Goal: Information Seeking & Learning: Learn about a topic

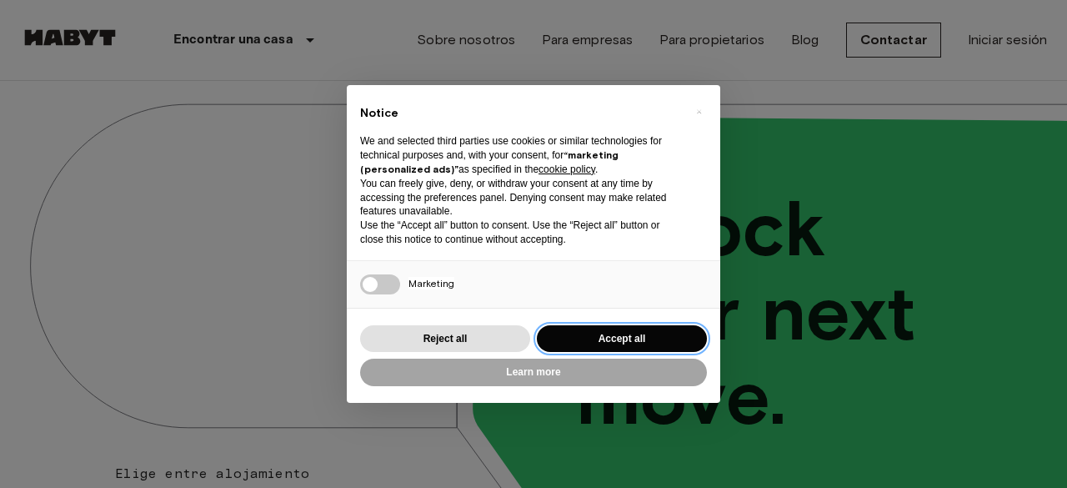
click at [601, 334] on button "Accept all" at bounding box center [622, 339] width 170 height 28
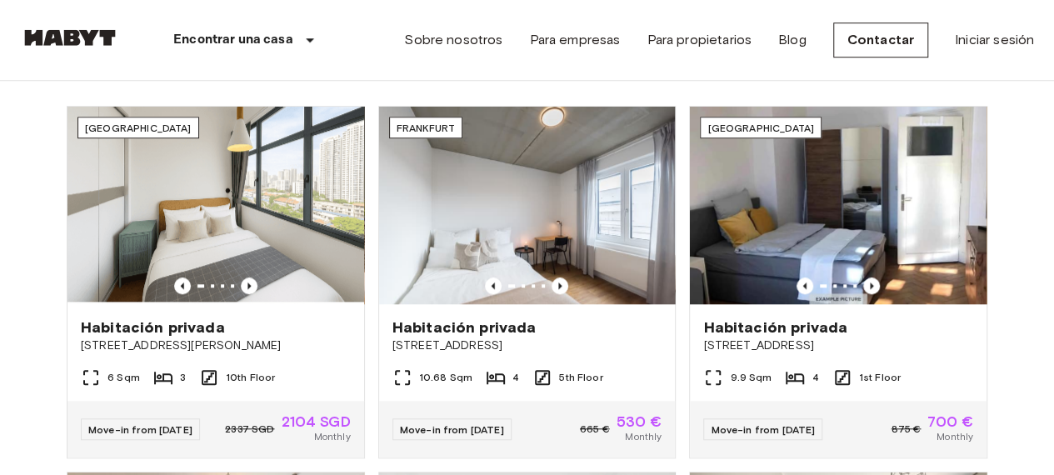
scroll to position [586, 0]
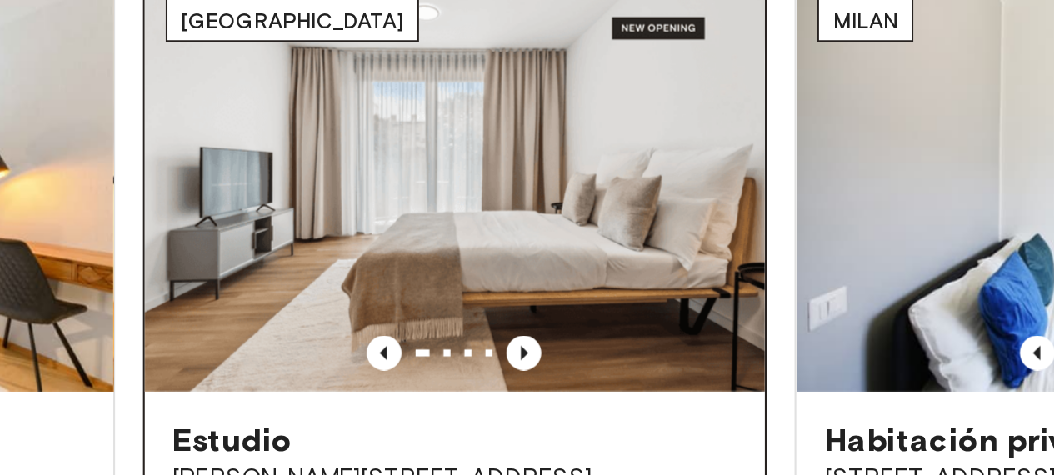
scroll to position [978, 0]
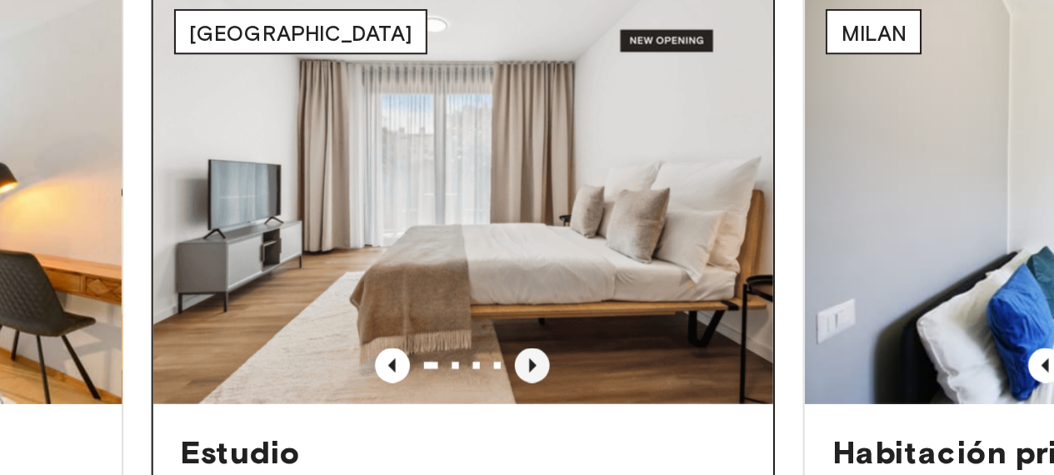
click at [556, 265] on icon "Previous image" at bounding box center [560, 256] width 17 height 17
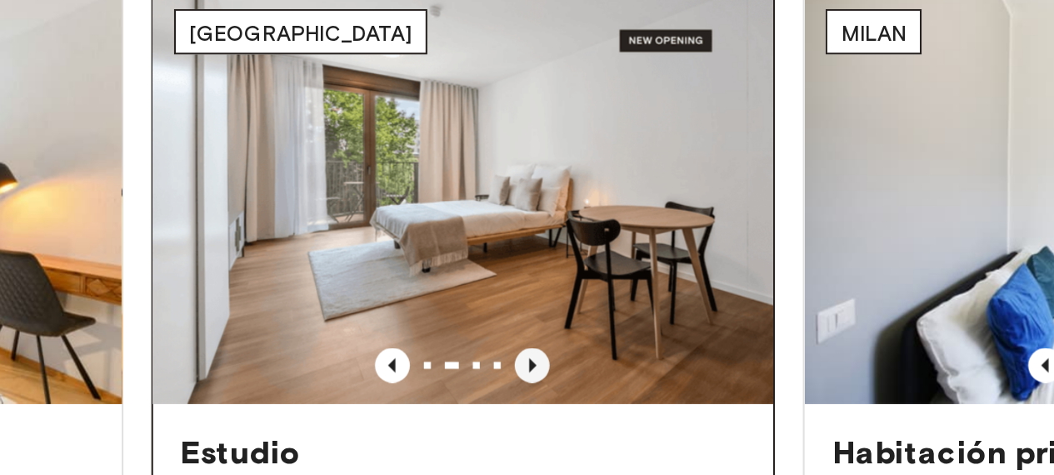
click at [556, 265] on icon "Previous image" at bounding box center [560, 256] width 17 height 17
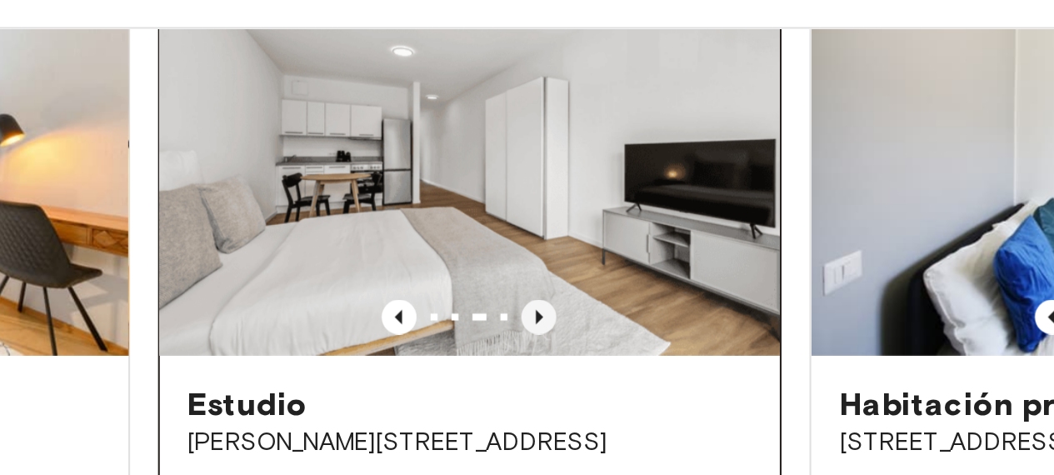
scroll to position [1016, 0]
click at [559, 221] on icon "Previous image" at bounding box center [560, 217] width 3 height 7
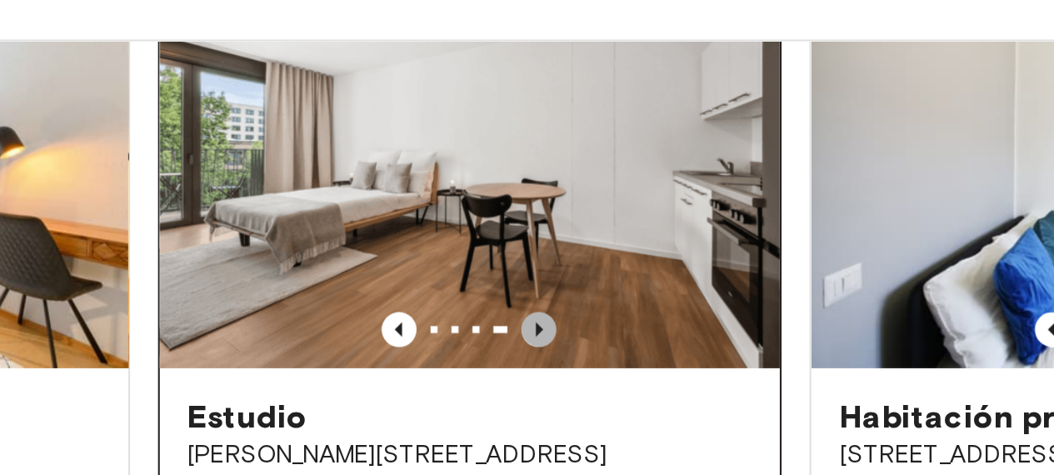
click at [559, 221] on icon "Previous image" at bounding box center [560, 217] width 3 height 7
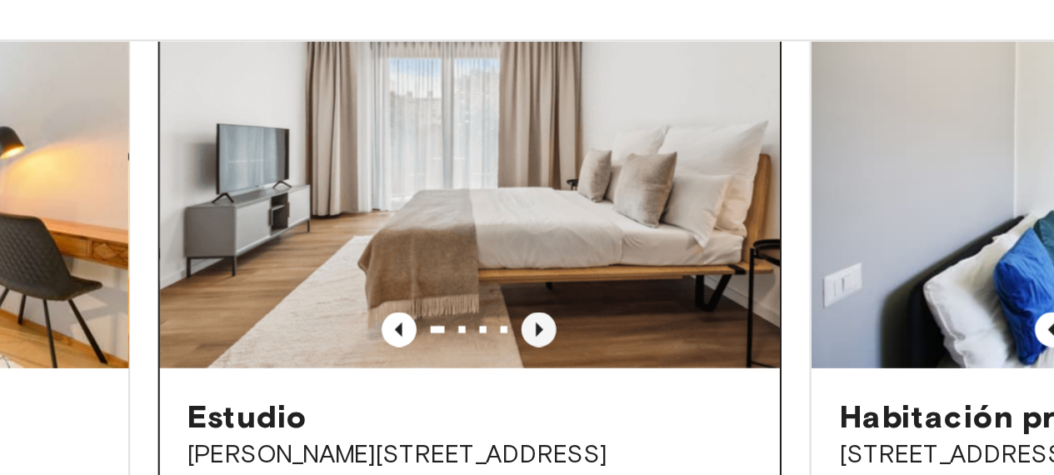
click at [558, 227] on icon "Previous image" at bounding box center [560, 218] width 17 height 17
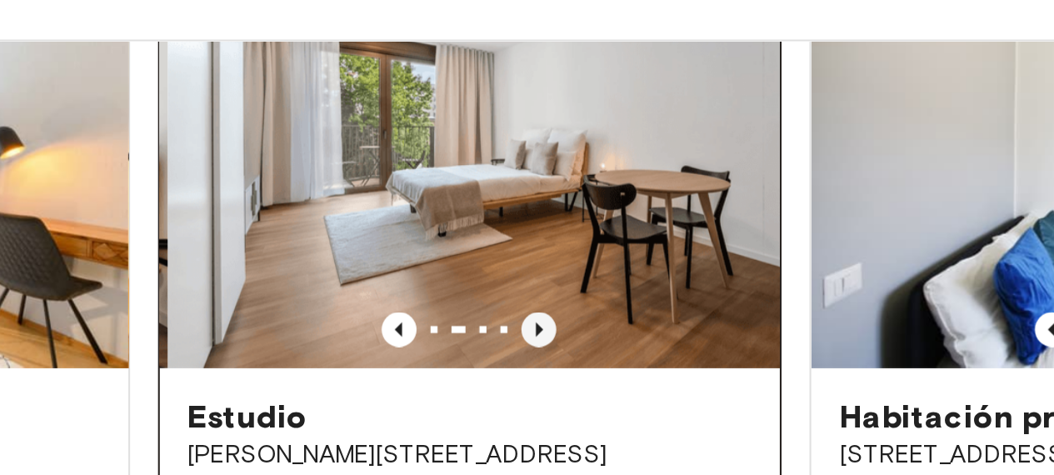
click at [558, 227] on icon "Previous image" at bounding box center [560, 218] width 17 height 17
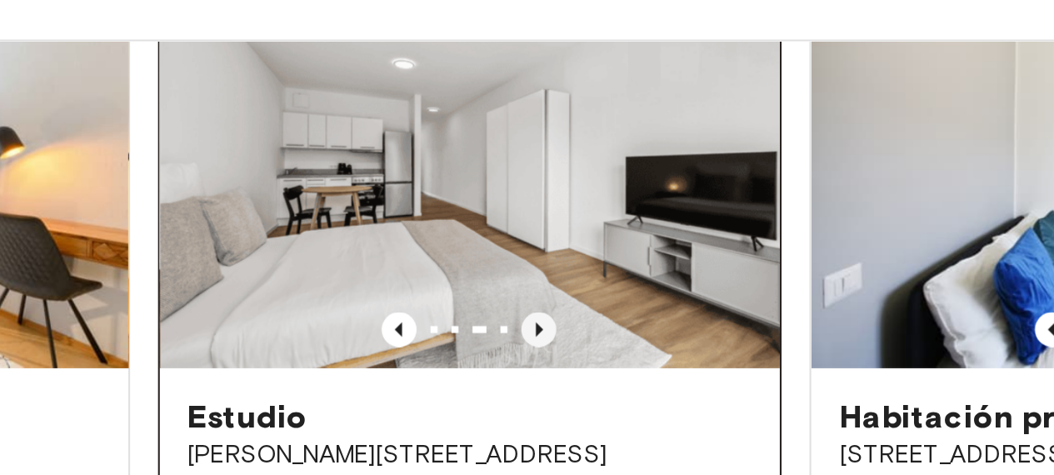
click at [558, 227] on icon "Previous image" at bounding box center [560, 218] width 17 height 17
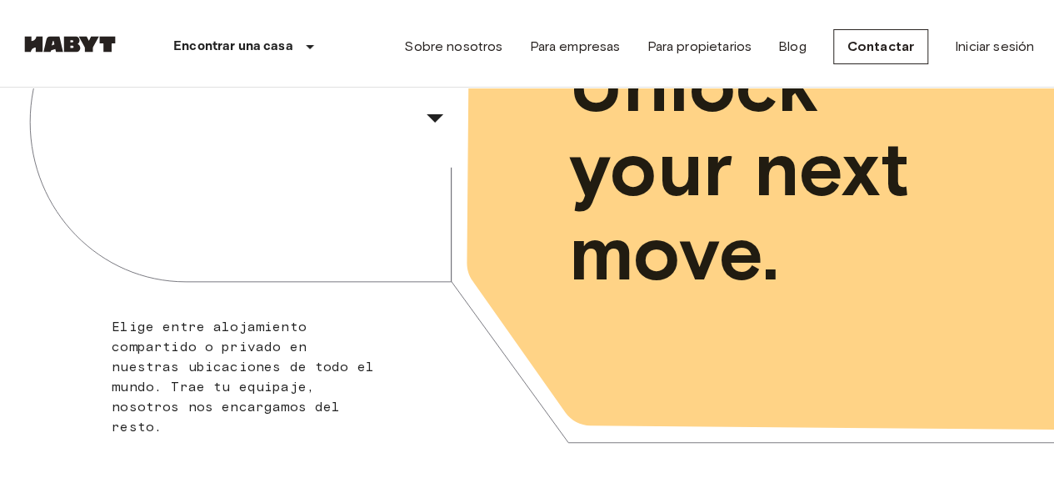
scroll to position [0, 0]
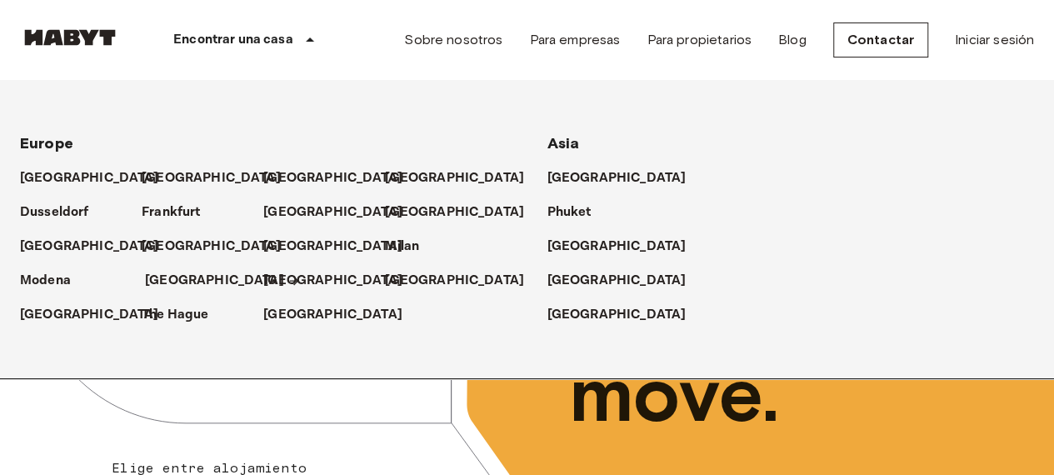
click at [168, 278] on p "[GEOGRAPHIC_DATA]" at bounding box center [214, 281] width 139 height 20
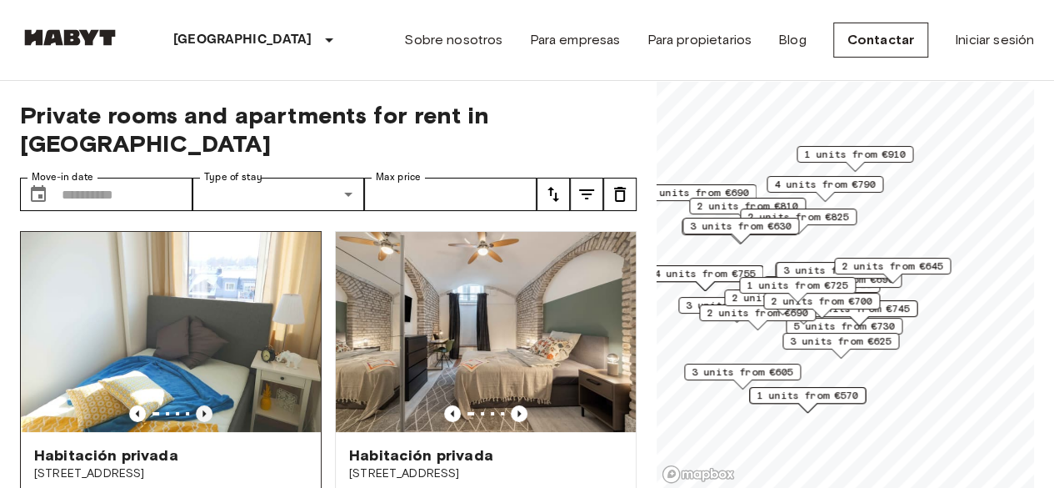
click at [192, 405] on div at bounding box center [171, 413] width 300 height 17
click at [198, 405] on icon "Previous image" at bounding box center [204, 413] width 17 height 17
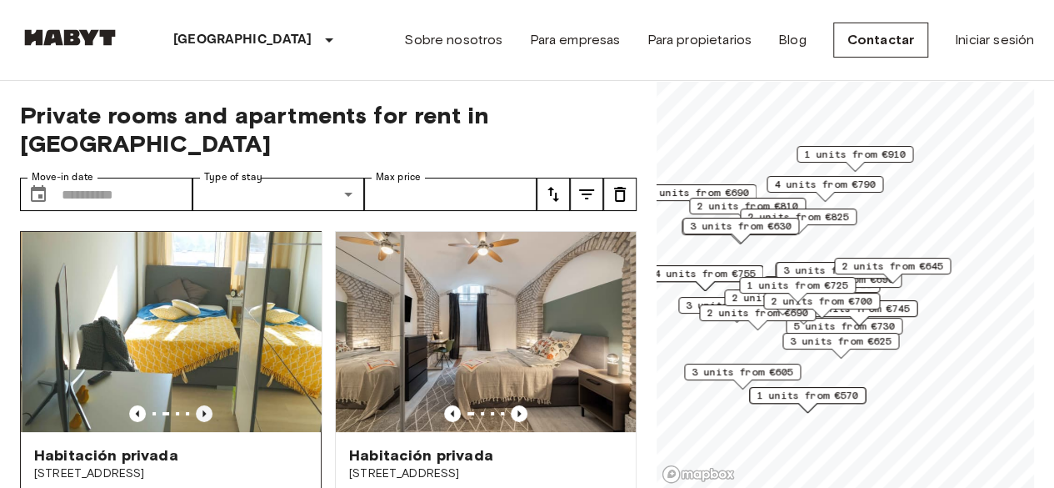
click at [198, 405] on icon "Previous image" at bounding box center [204, 413] width 17 height 17
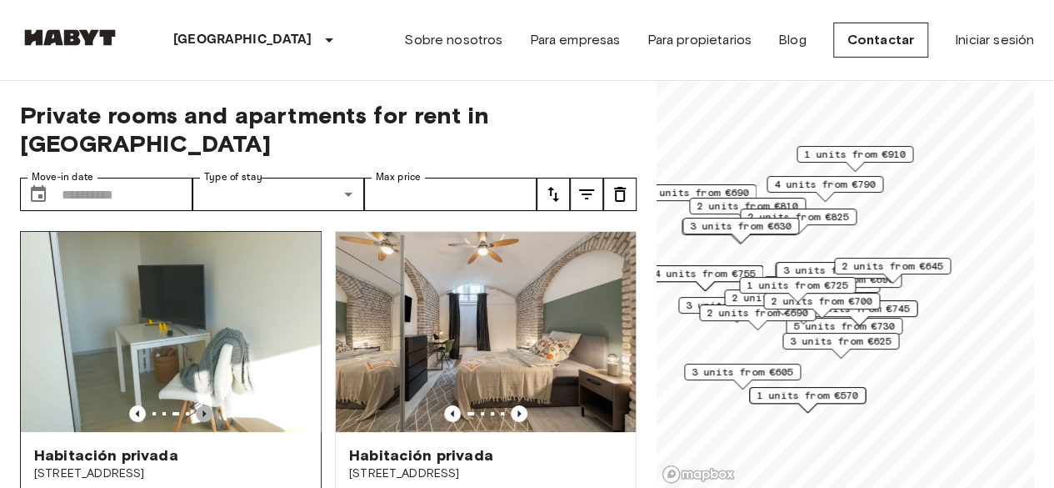
click at [198, 405] on icon "Previous image" at bounding box center [204, 413] width 17 height 17
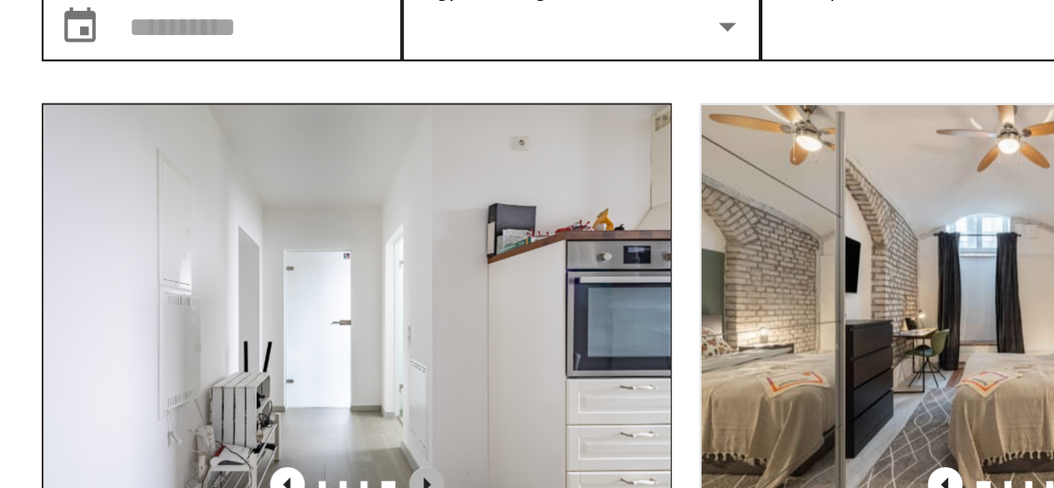
click at [203, 410] on icon "Previous image" at bounding box center [204, 413] width 3 height 7
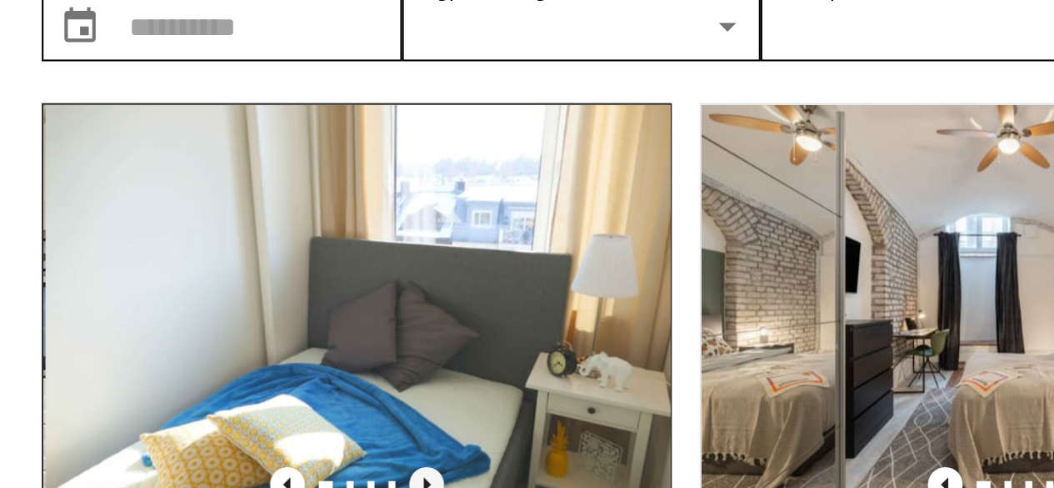
click at [203, 410] on icon "Previous image" at bounding box center [204, 413] width 3 height 7
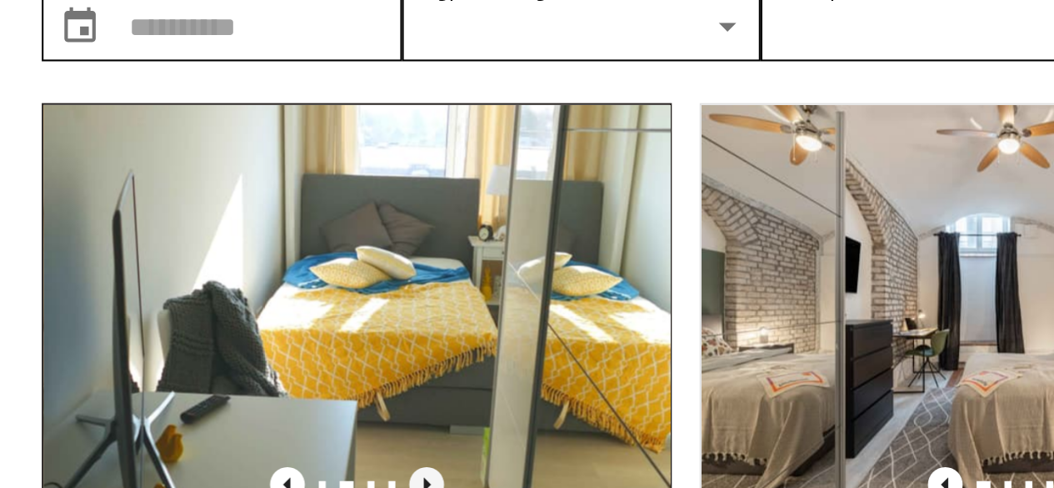
click at [203, 410] on icon "Previous image" at bounding box center [204, 413] width 3 height 7
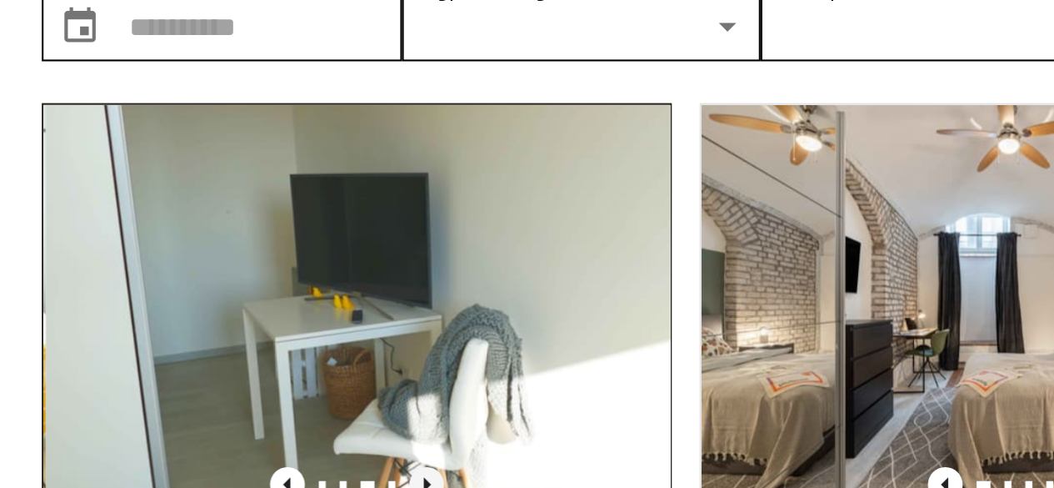
click at [203, 410] on icon "Previous image" at bounding box center [204, 413] width 3 height 7
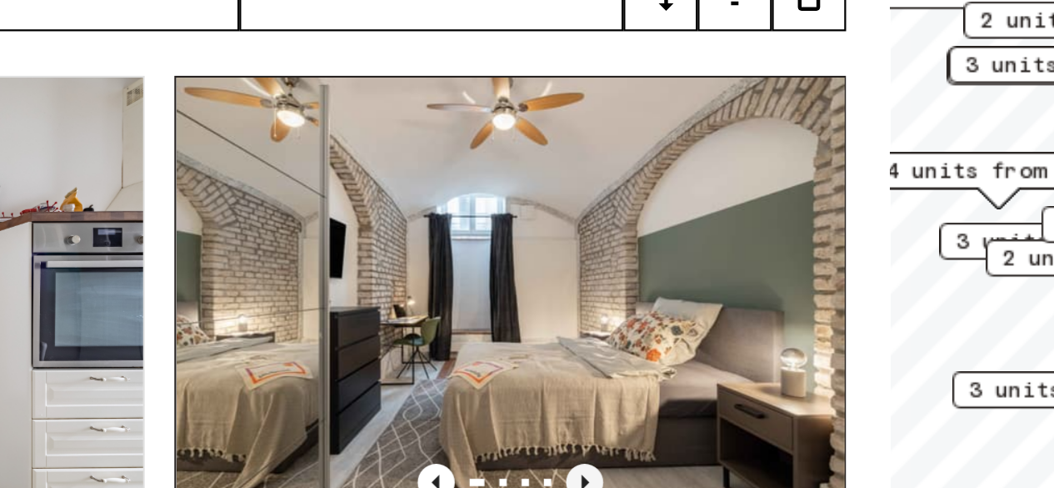
click at [518, 410] on icon "Previous image" at bounding box center [519, 413] width 3 height 7
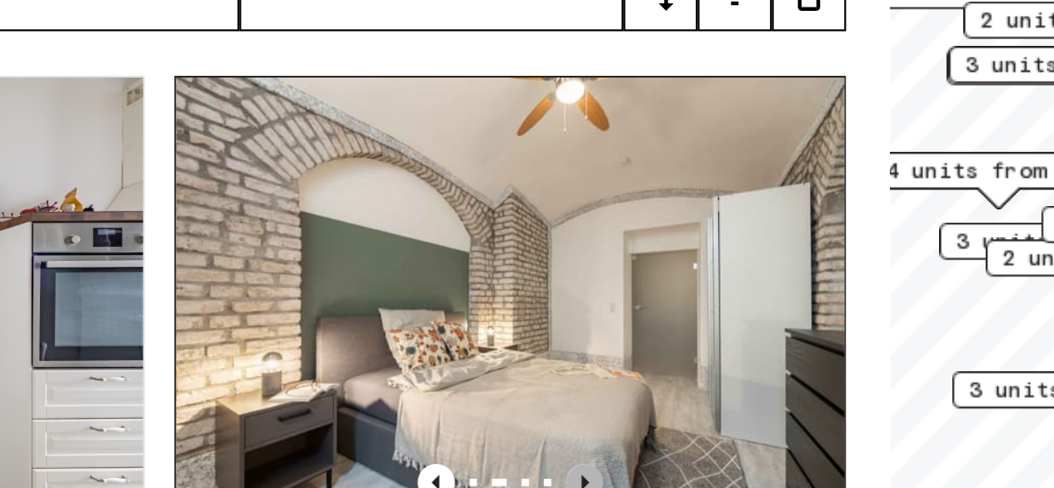
click at [518, 410] on icon "Previous image" at bounding box center [519, 413] width 3 height 7
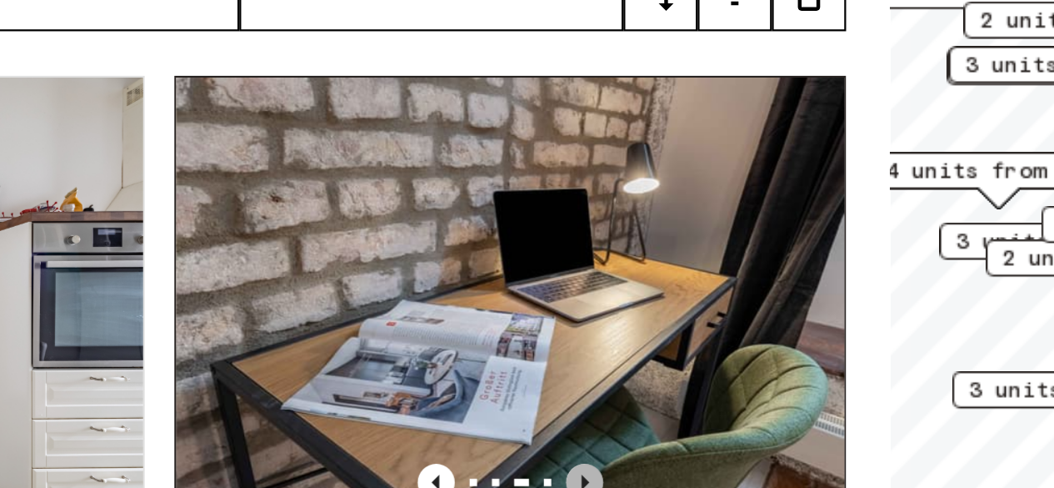
click at [518, 410] on icon "Previous image" at bounding box center [519, 413] width 3 height 7
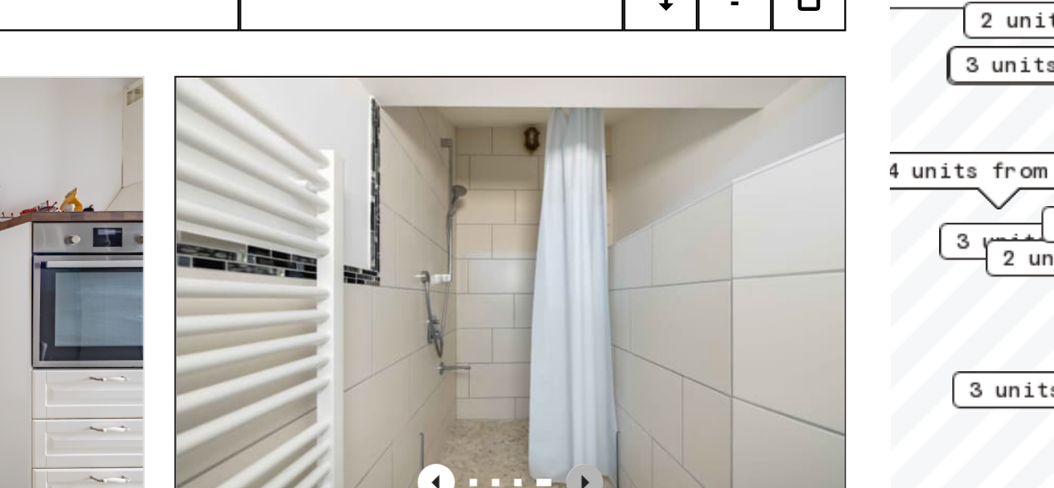
click at [518, 410] on icon "Previous image" at bounding box center [519, 413] width 3 height 7
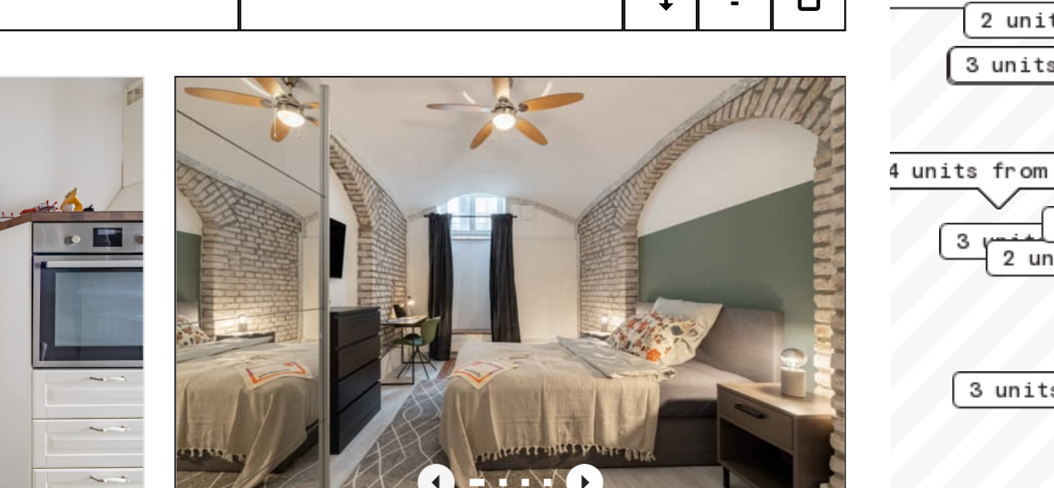
click at [444, 405] on icon "Previous image" at bounding box center [452, 413] width 17 height 17
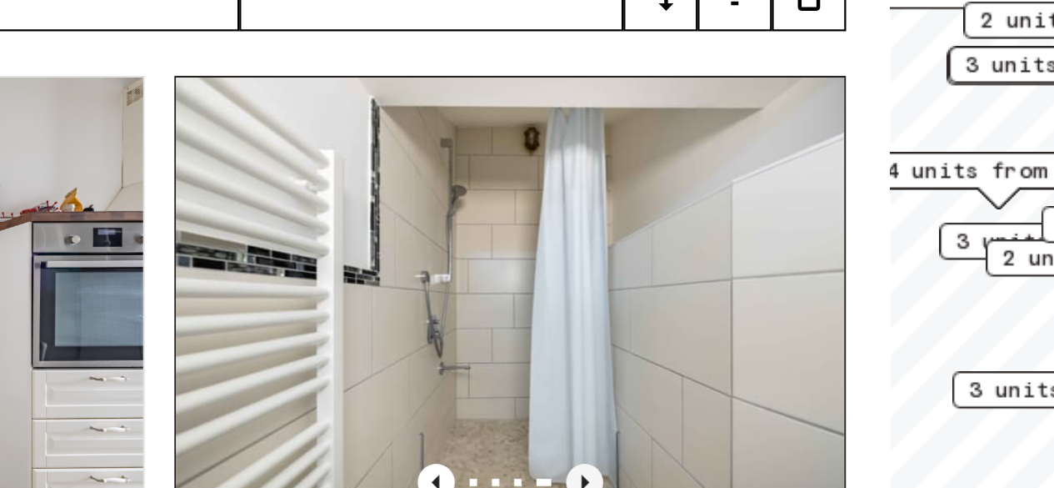
click at [511, 405] on icon "Previous image" at bounding box center [519, 413] width 17 height 17
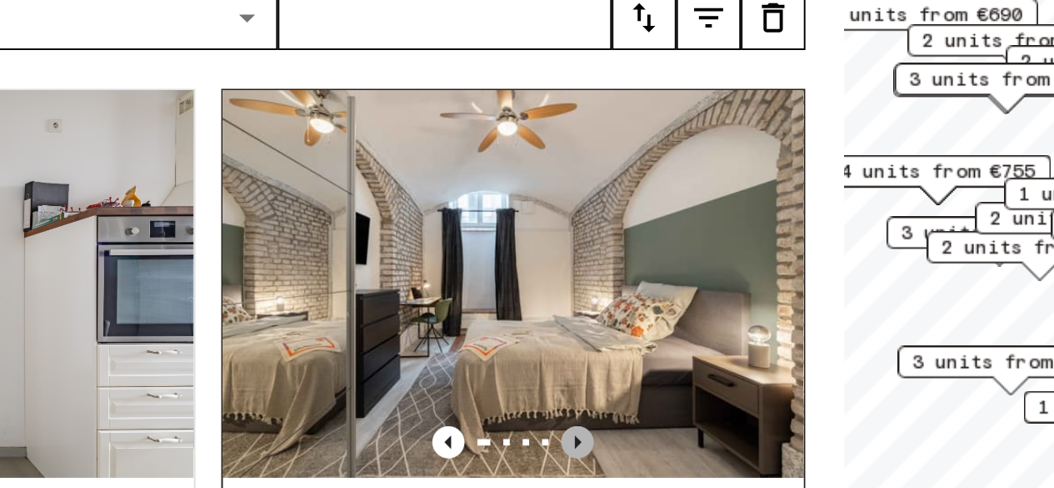
click at [512, 405] on icon "Previous image" at bounding box center [519, 413] width 17 height 17
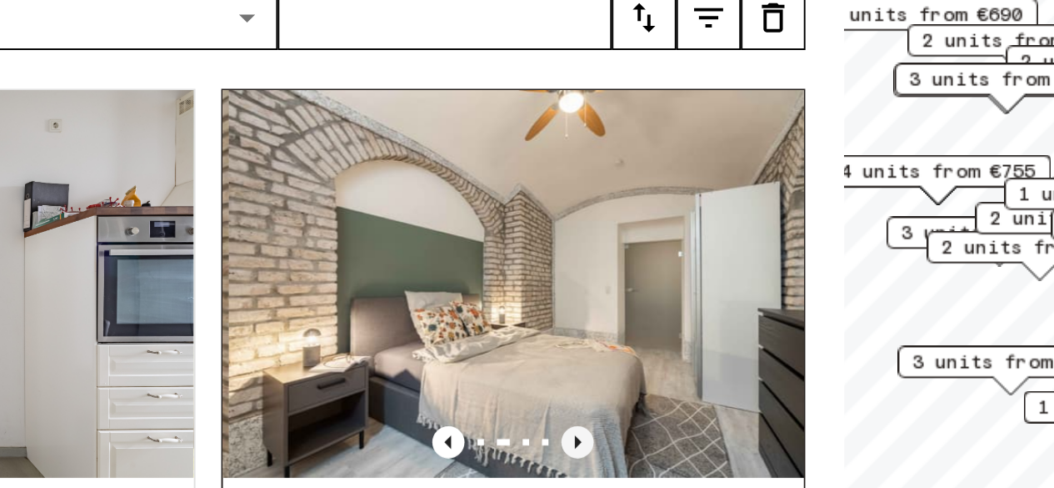
click at [512, 405] on icon "Previous image" at bounding box center [519, 413] width 17 height 17
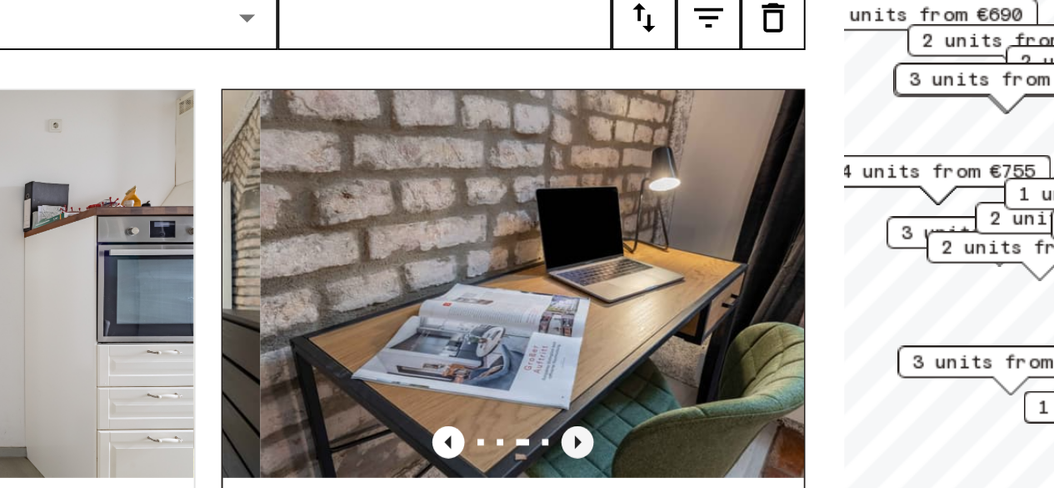
click at [512, 405] on icon "Previous image" at bounding box center [519, 413] width 17 height 17
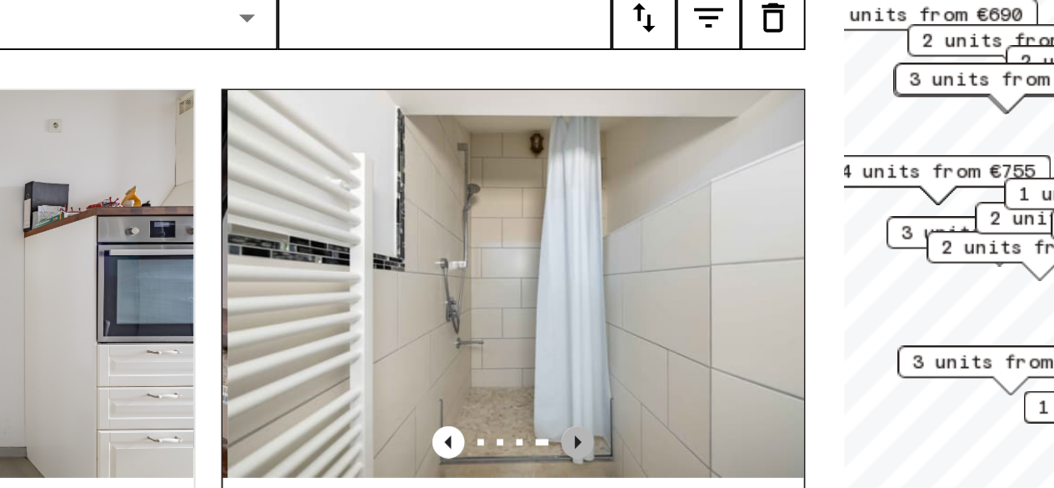
click at [512, 405] on icon "Previous image" at bounding box center [519, 413] width 17 height 17
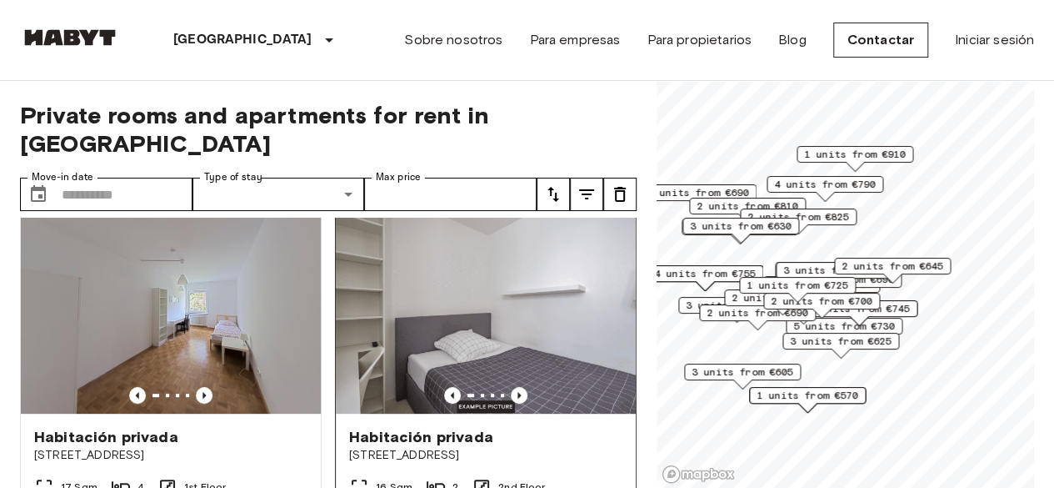
scroll to position [376, 0]
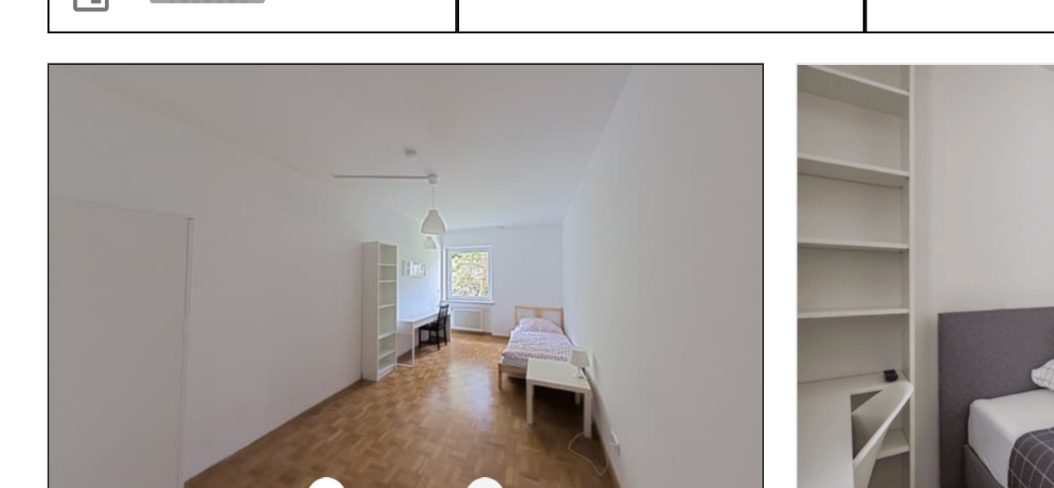
click at [203, 403] on icon "Previous image" at bounding box center [204, 406] width 3 height 7
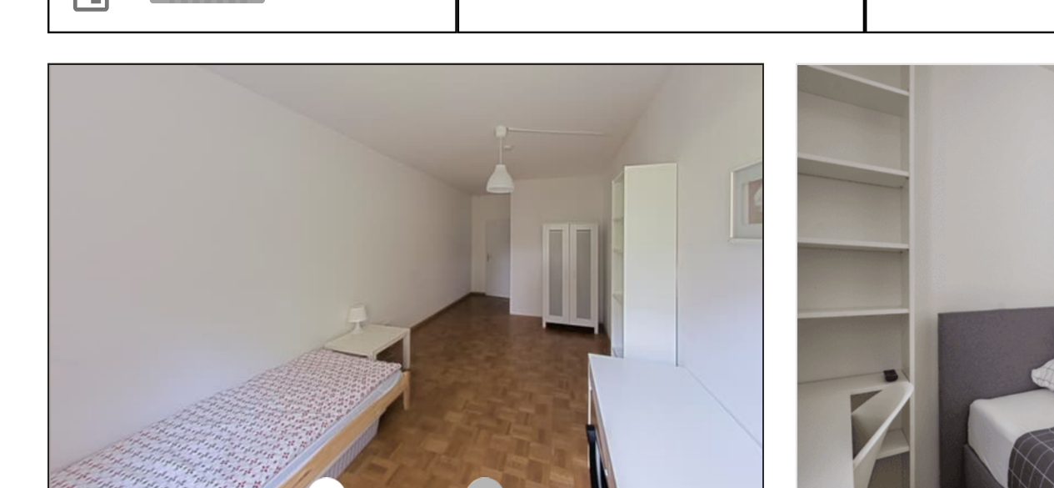
click at [203, 403] on icon "Previous image" at bounding box center [204, 406] width 3 height 7
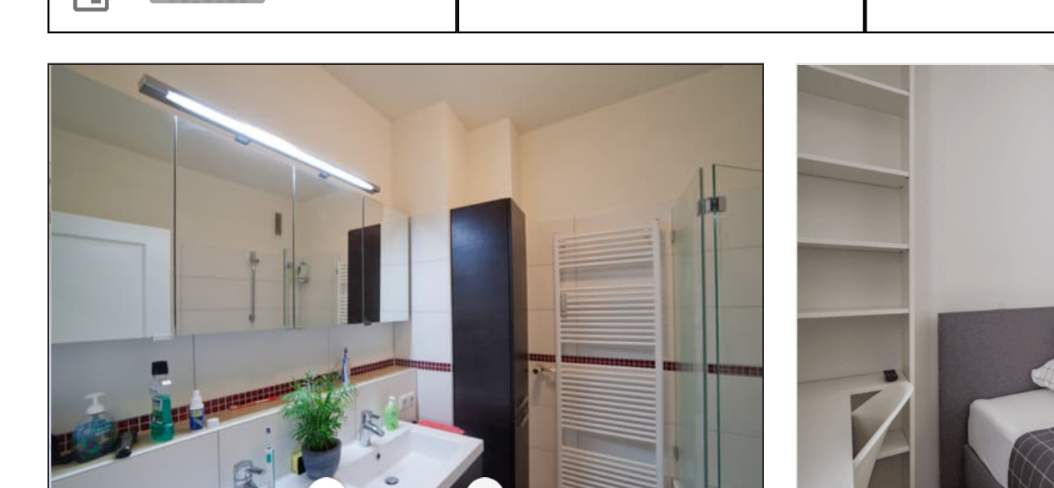
click at [203, 403] on icon "Previous image" at bounding box center [204, 406] width 3 height 7
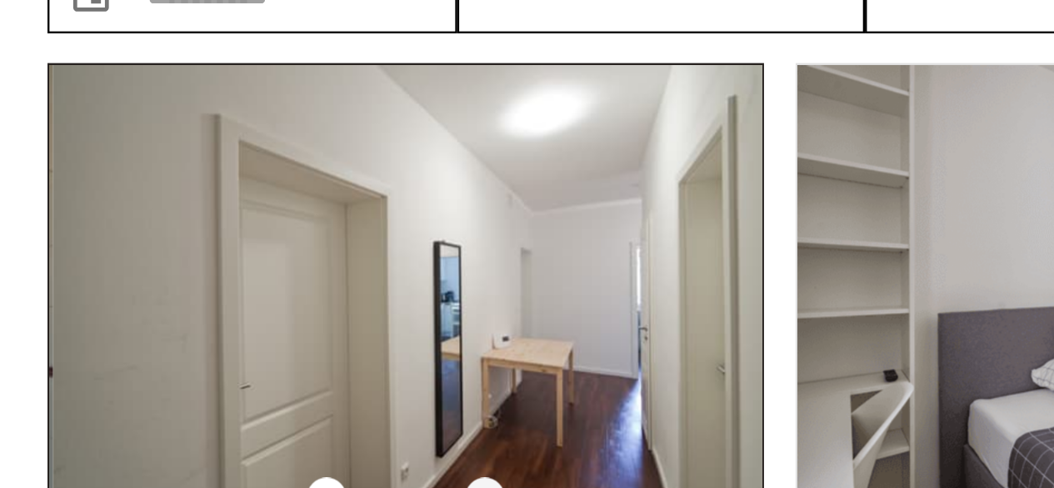
click at [203, 403] on icon "Previous image" at bounding box center [204, 406] width 3 height 7
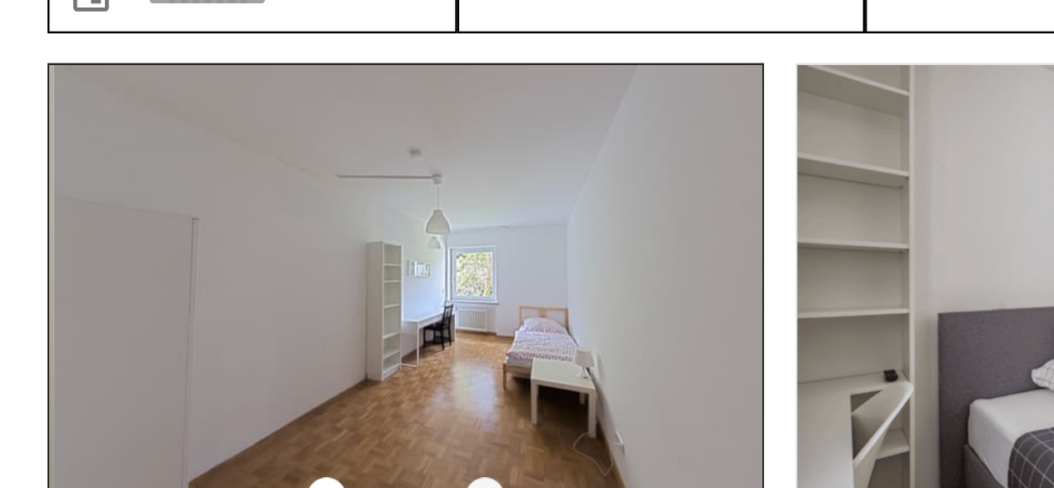
click at [203, 403] on icon "Previous image" at bounding box center [204, 406] width 3 height 7
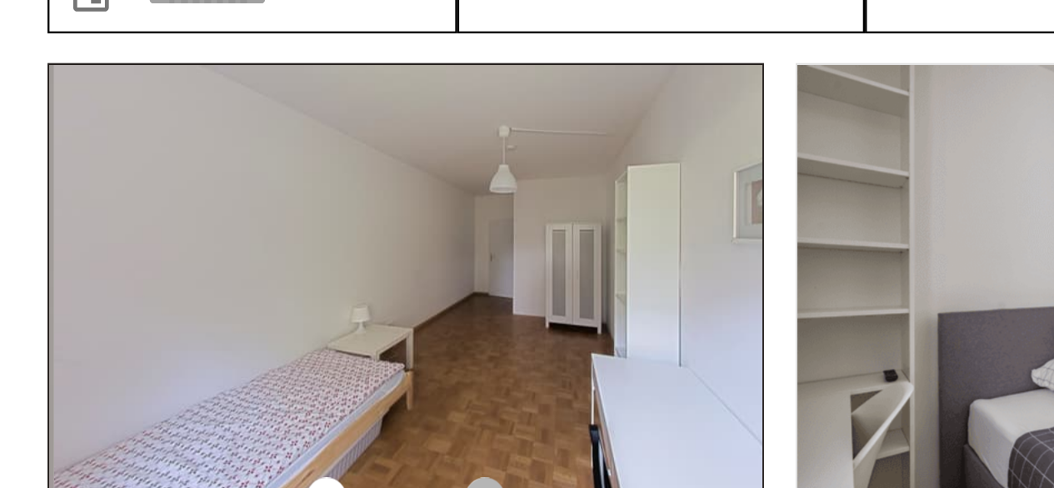
click at [203, 403] on icon "Previous image" at bounding box center [204, 406] width 3 height 7
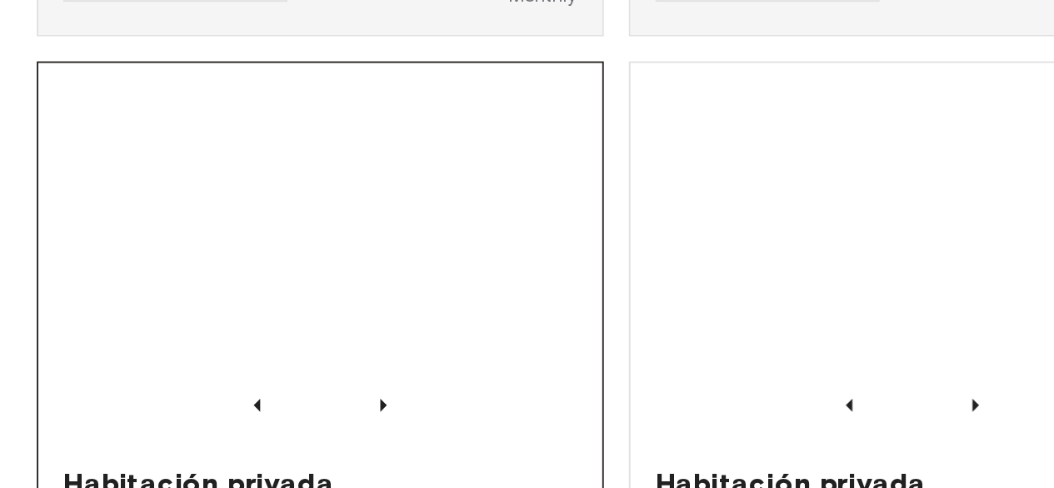
scroll to position [1075, 0]
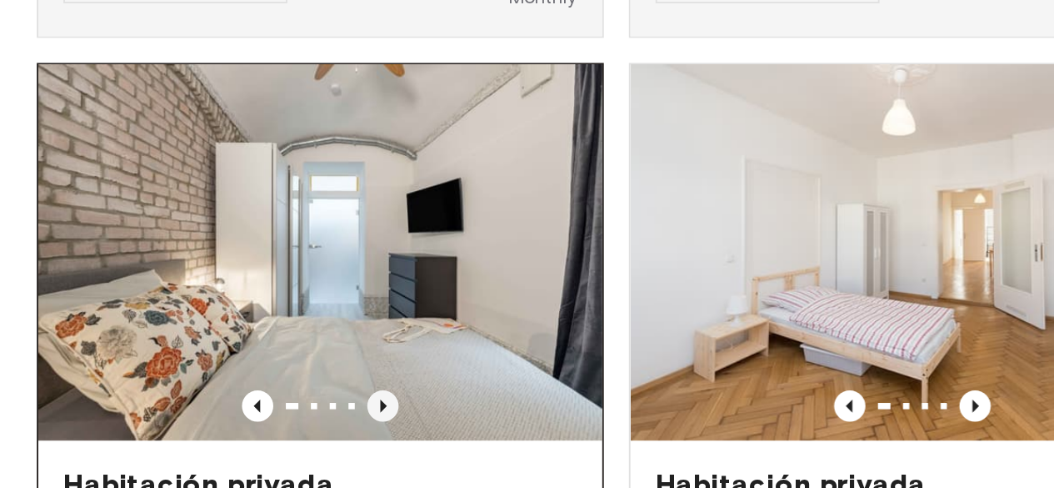
click at [200, 435] on icon "Previous image" at bounding box center [204, 443] width 17 height 17
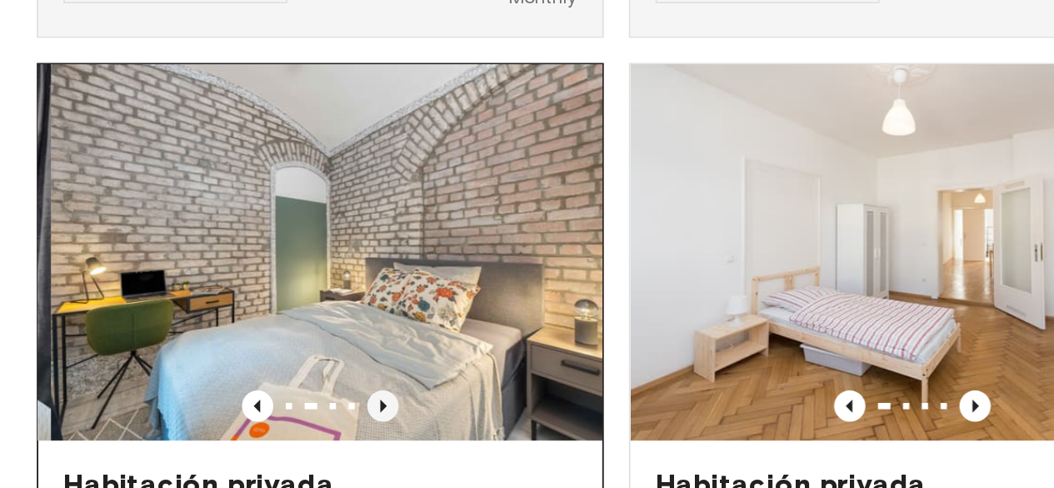
click at [203, 435] on icon "Previous image" at bounding box center [204, 443] width 17 height 17
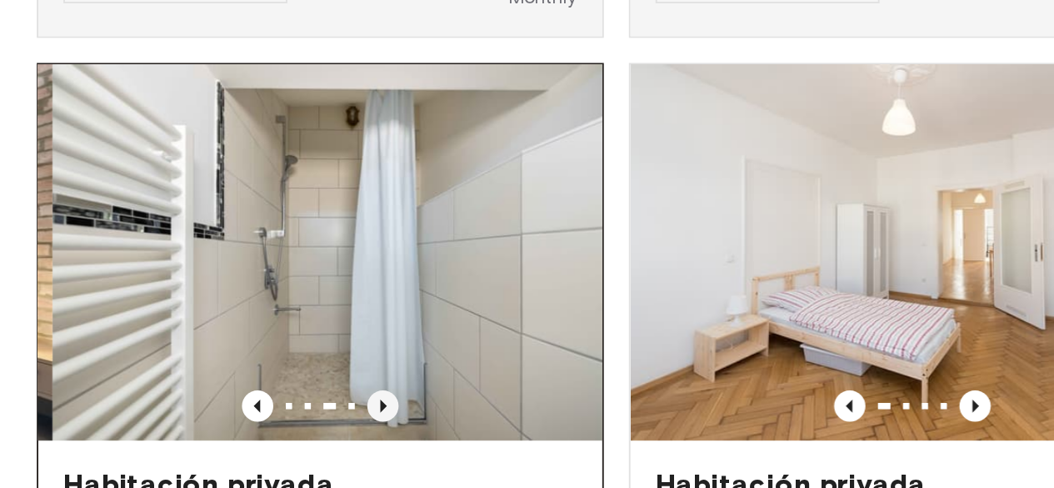
click at [203, 435] on icon "Previous image" at bounding box center [204, 443] width 17 height 17
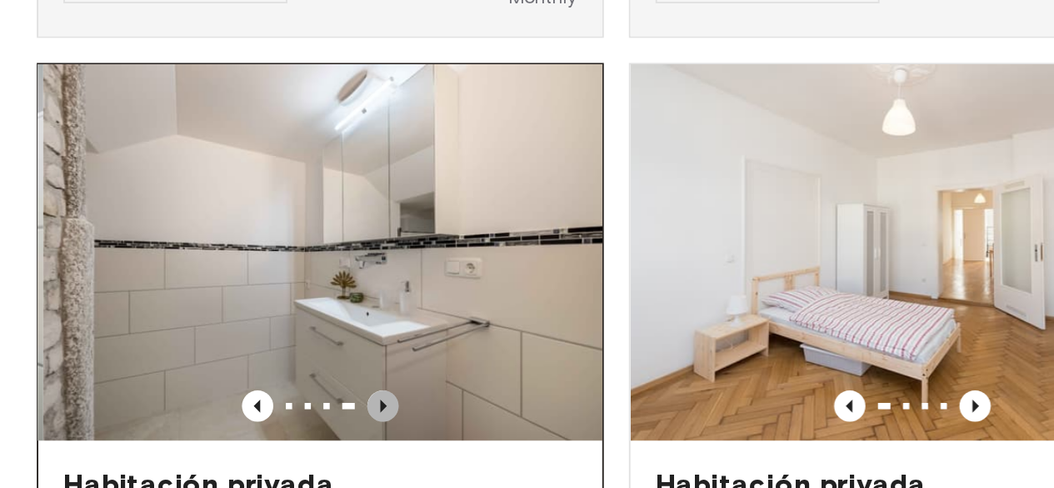
click at [203, 435] on icon "Previous image" at bounding box center [204, 443] width 17 height 17
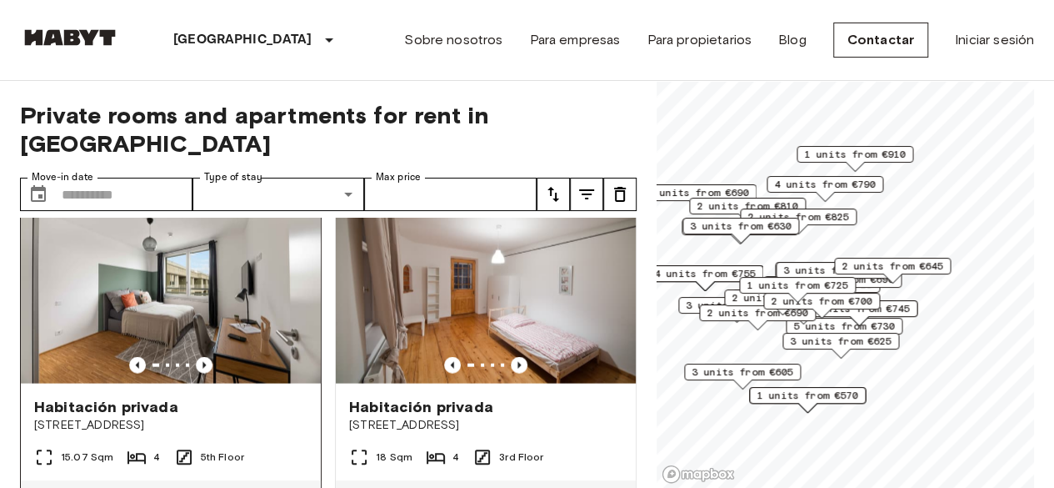
scroll to position [1892, 0]
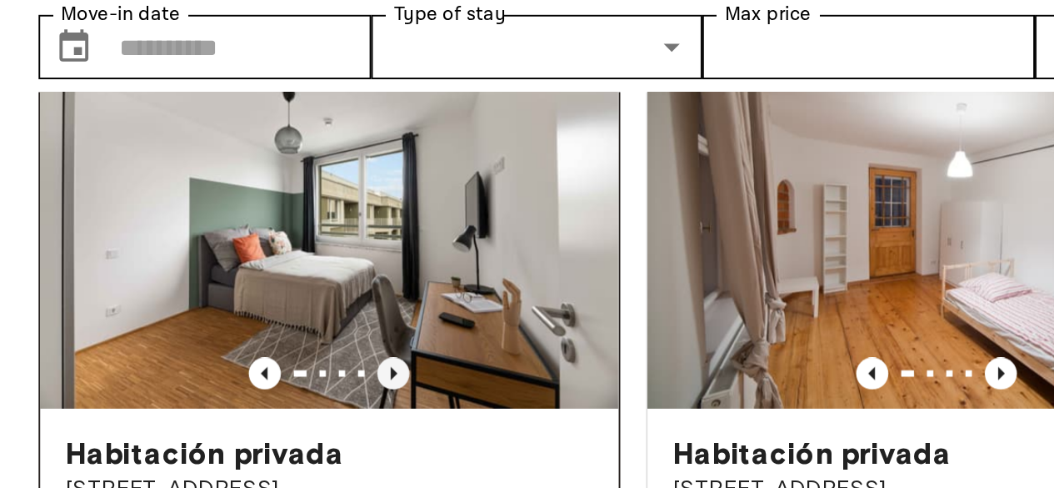
click at [203, 367] on icon "Previous image" at bounding box center [204, 363] width 3 height 7
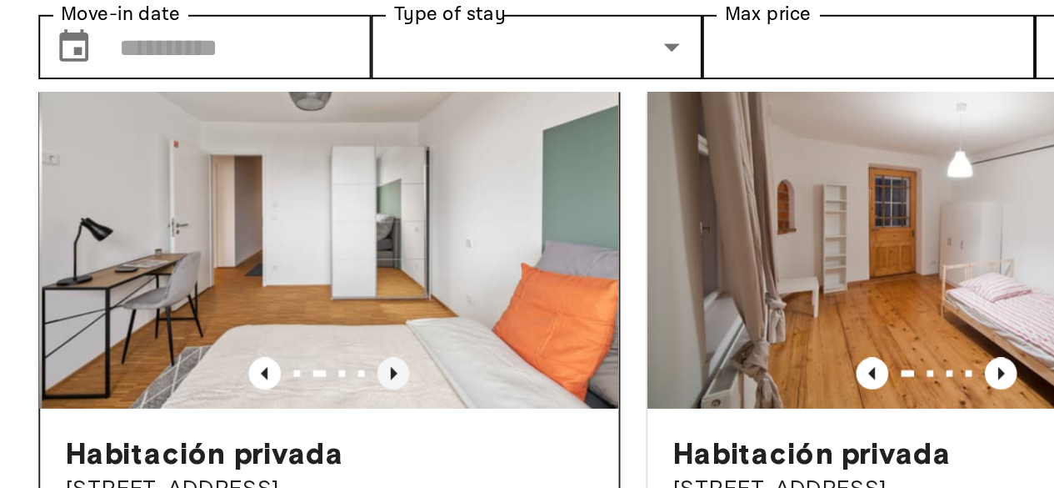
click at [203, 367] on icon "Previous image" at bounding box center [204, 363] width 3 height 7
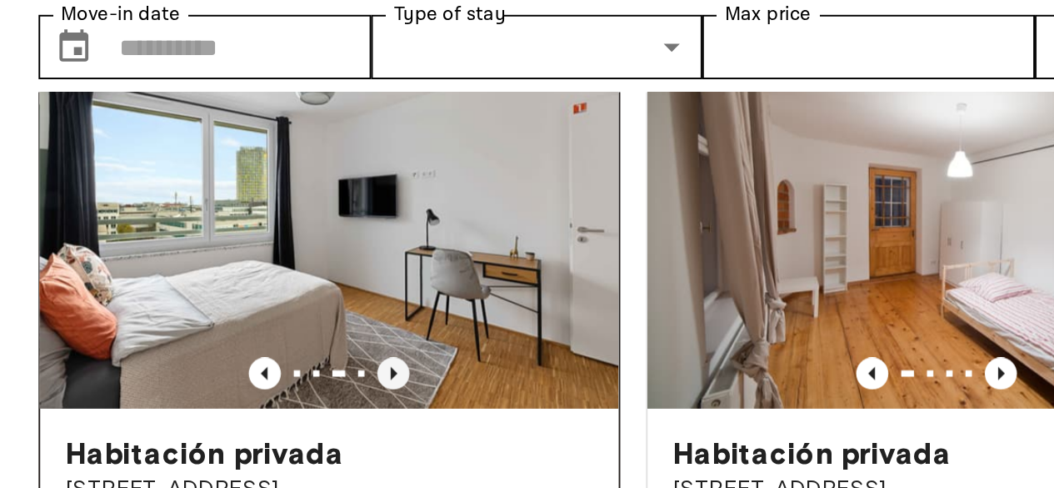
click at [203, 367] on icon "Previous image" at bounding box center [204, 363] width 3 height 7
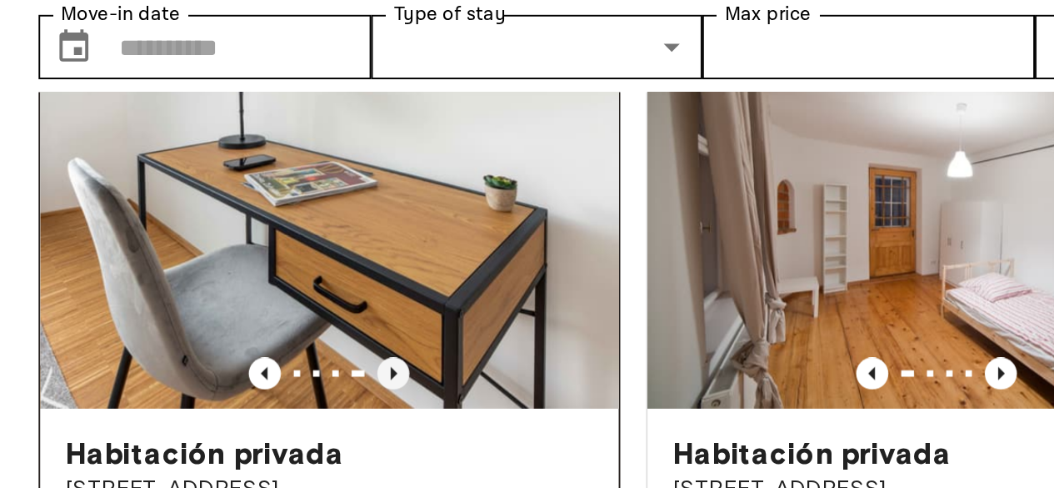
click at [203, 367] on icon "Previous image" at bounding box center [204, 363] width 3 height 7
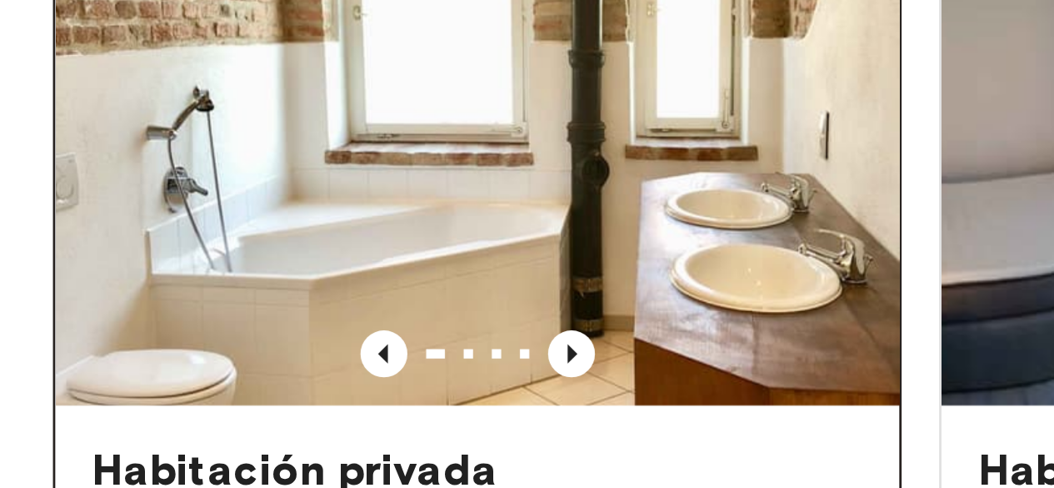
scroll to position [2626, 0]
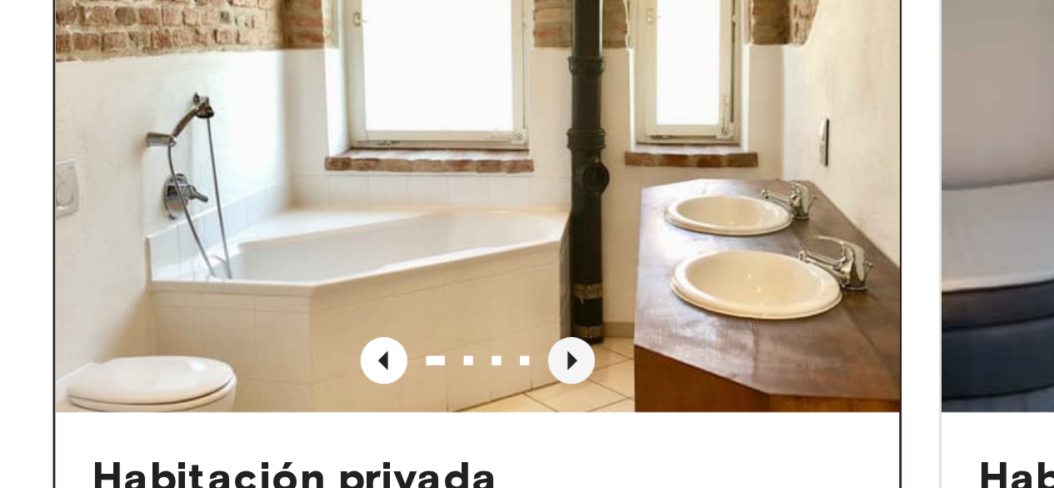
click at [203, 369] on icon "Previous image" at bounding box center [204, 366] width 3 height 7
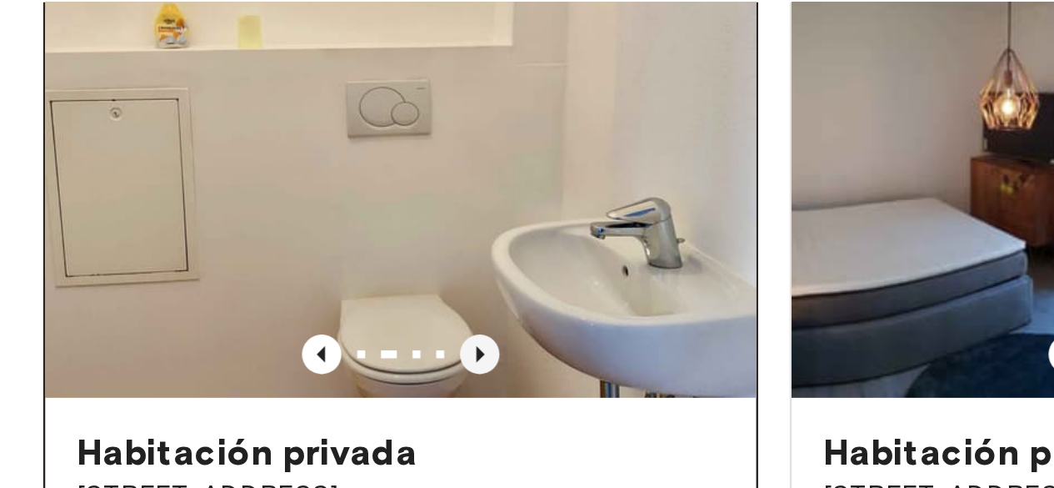
click at [196, 374] on icon "Previous image" at bounding box center [204, 366] width 17 height 17
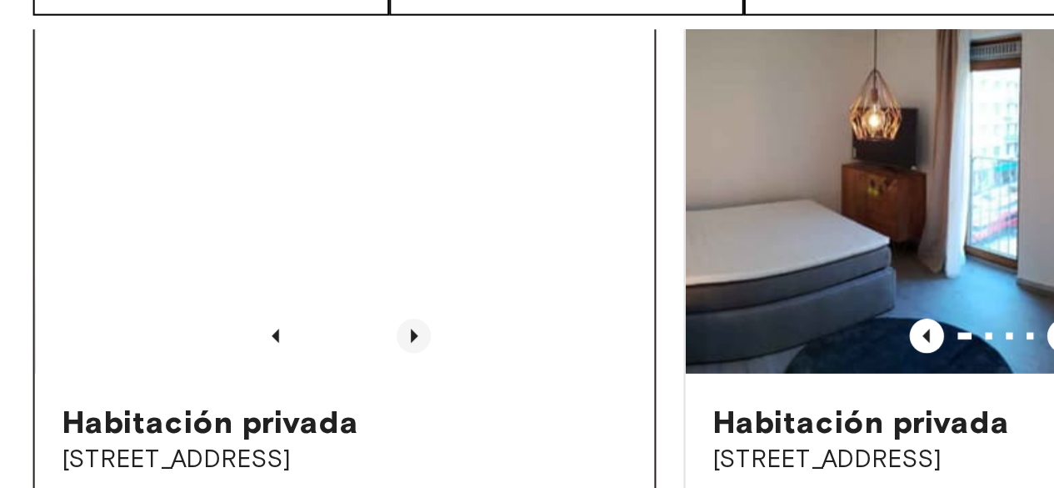
click at [204, 374] on icon "Previous image" at bounding box center [204, 366] width 17 height 17
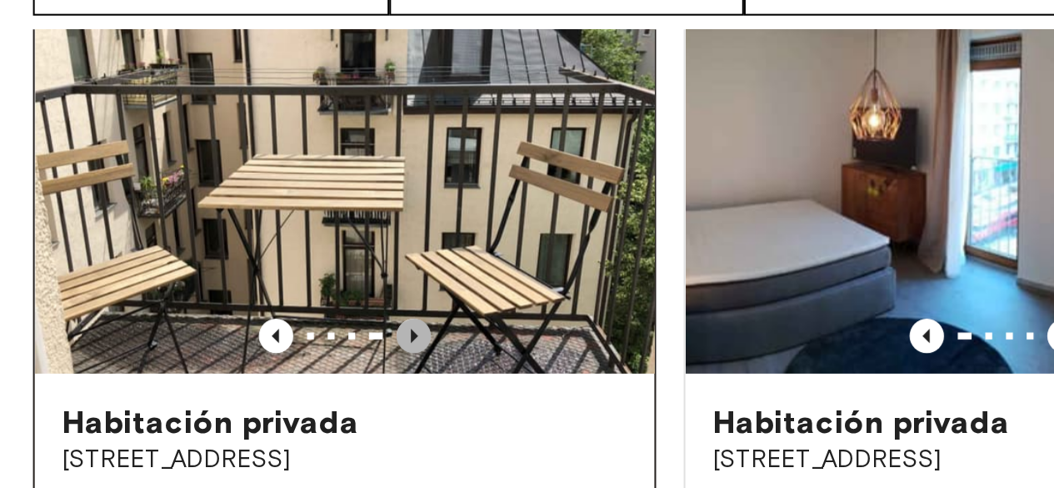
click at [204, 374] on icon "Previous image" at bounding box center [204, 366] width 17 height 17
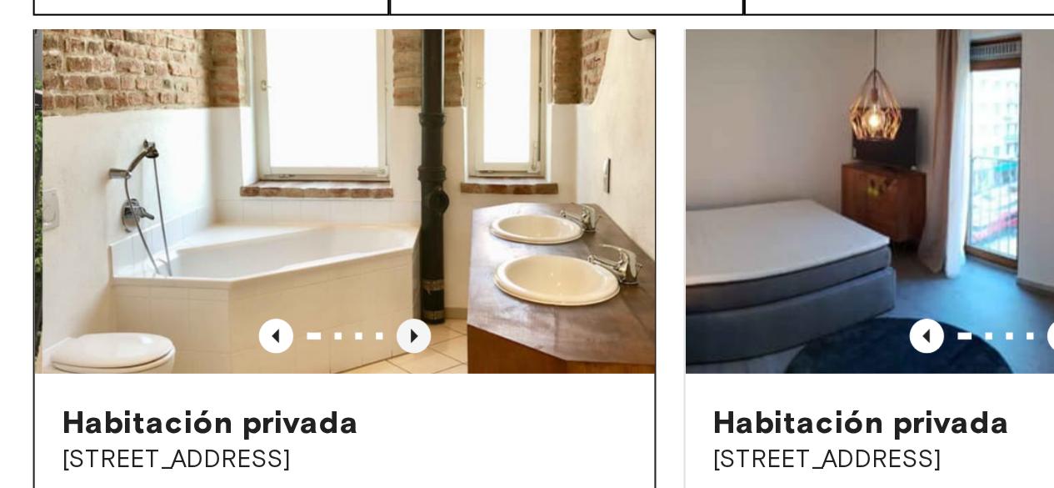
click at [204, 374] on icon "Previous image" at bounding box center [204, 366] width 17 height 17
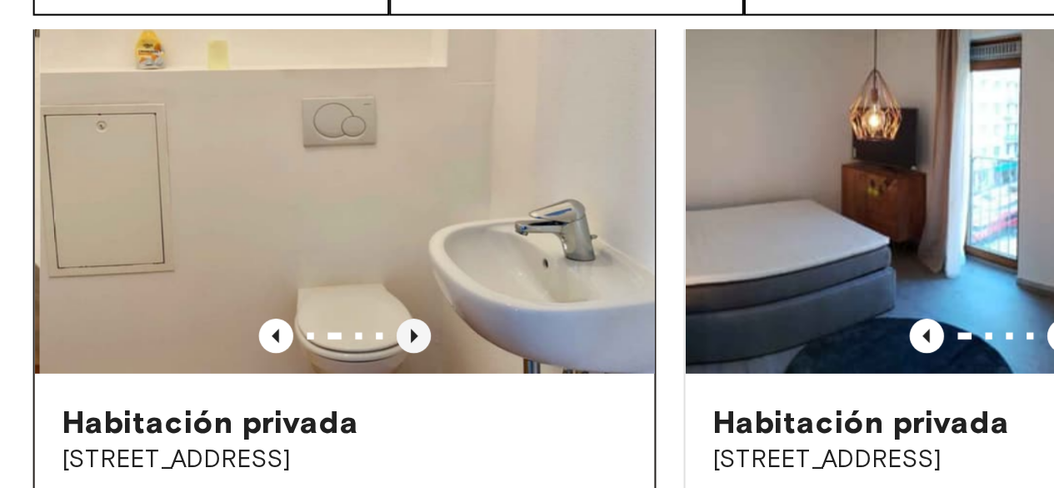
click at [204, 374] on icon "Previous image" at bounding box center [204, 366] width 17 height 17
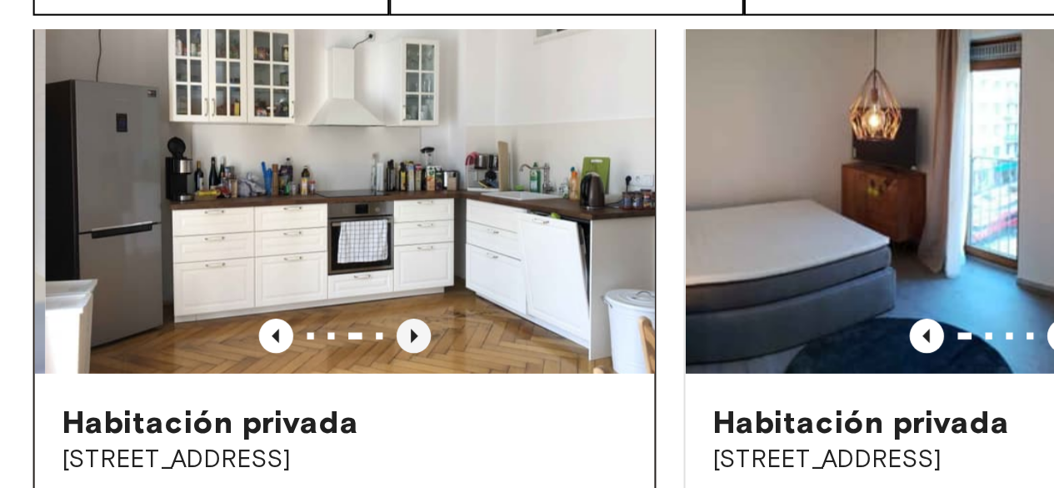
click at [204, 374] on icon "Previous image" at bounding box center [204, 366] width 17 height 17
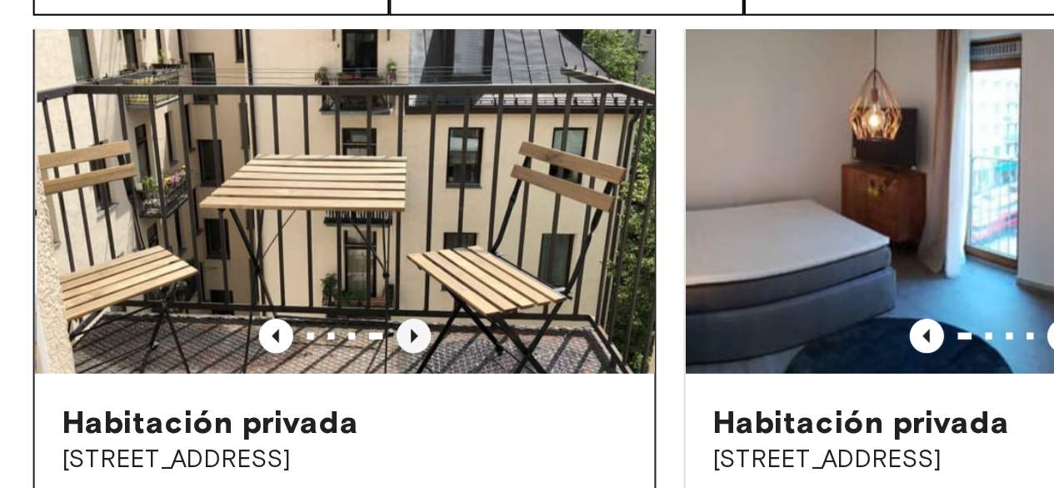
click at [204, 374] on icon "Previous image" at bounding box center [204, 366] width 17 height 17
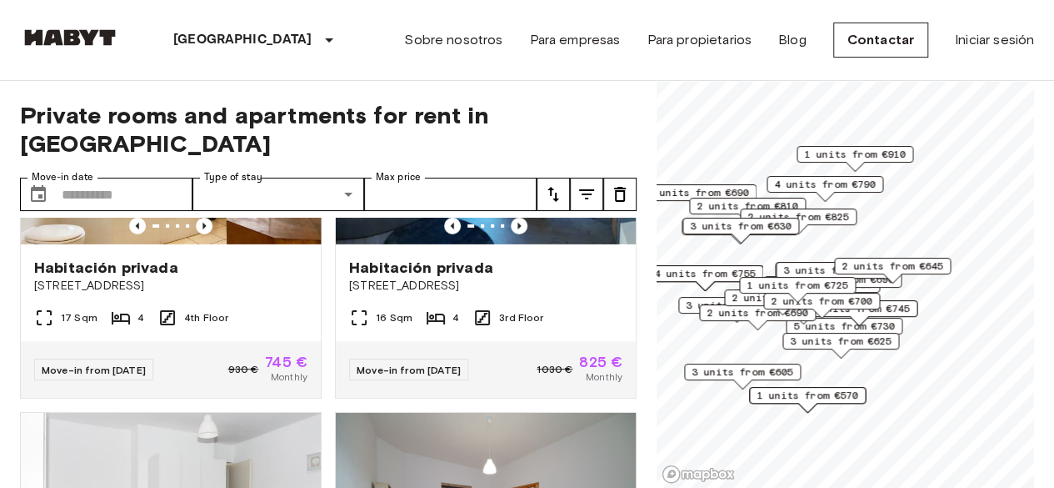
scroll to position [2767, 0]
click at [12, 354] on div "Habitación privada [STREET_ADDRESS] Sqm 4 4th Floor Move-in from [DATE] 930 € 7…" at bounding box center [164, 213] width 315 height 368
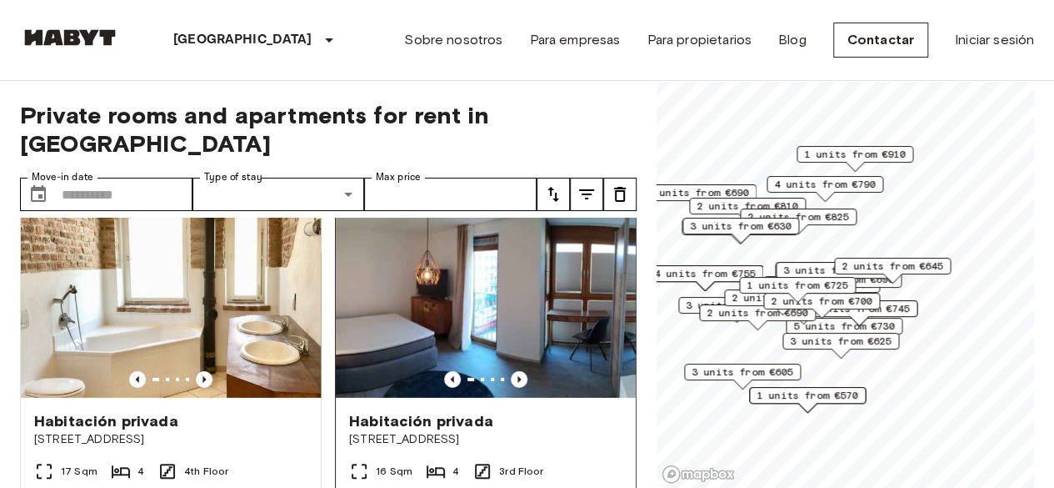
scroll to position [2614, 0]
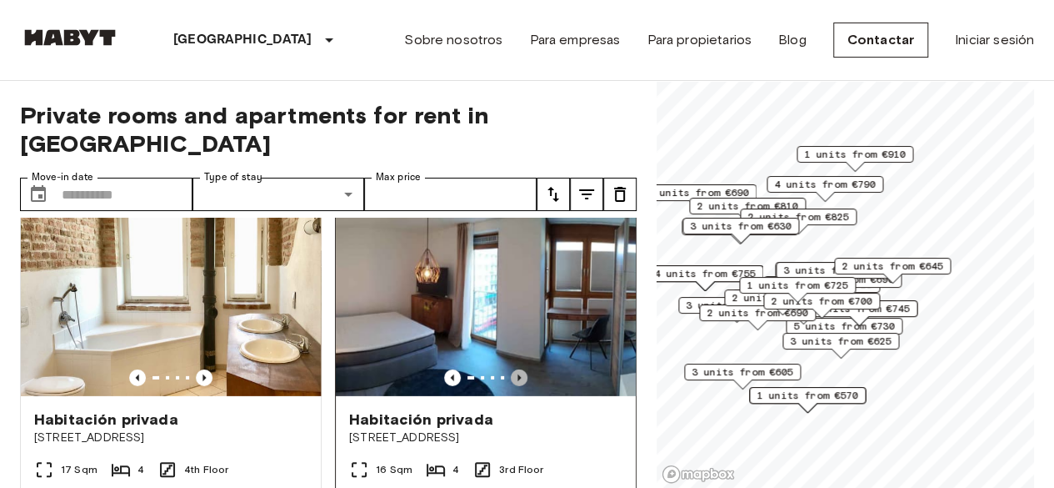
click at [511, 386] on icon "Previous image" at bounding box center [519, 377] width 17 height 17
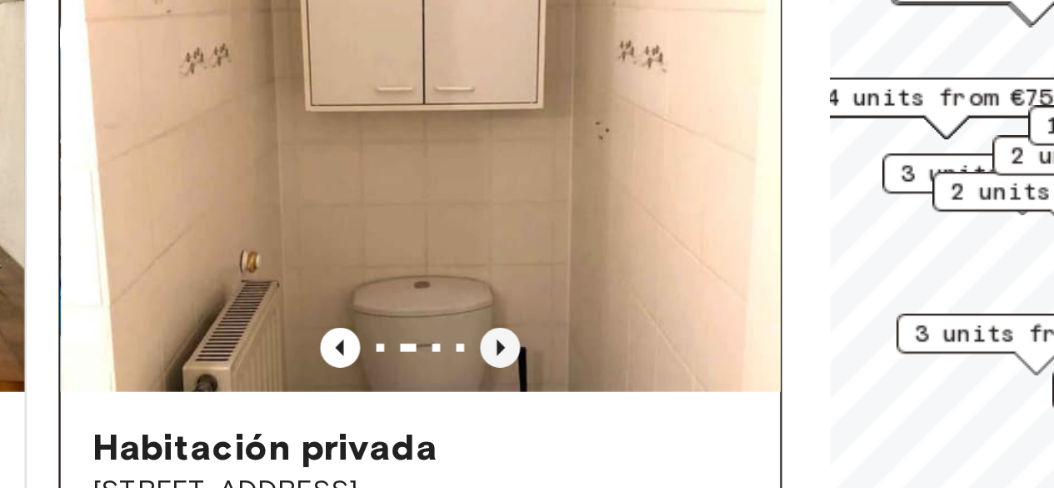
click at [512, 386] on icon "Previous image" at bounding box center [519, 377] width 17 height 17
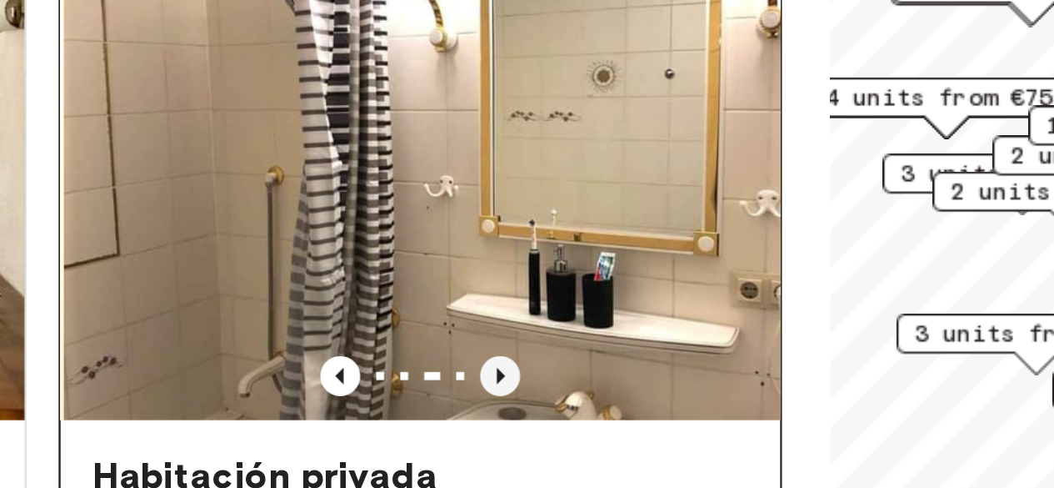
scroll to position [2602, 0]
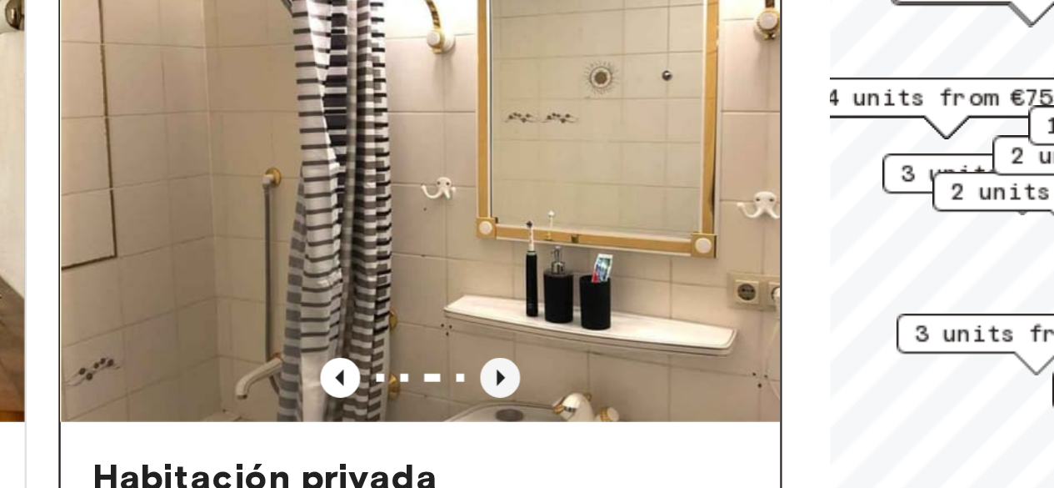
click at [511, 398] on icon "Previous image" at bounding box center [519, 390] width 17 height 17
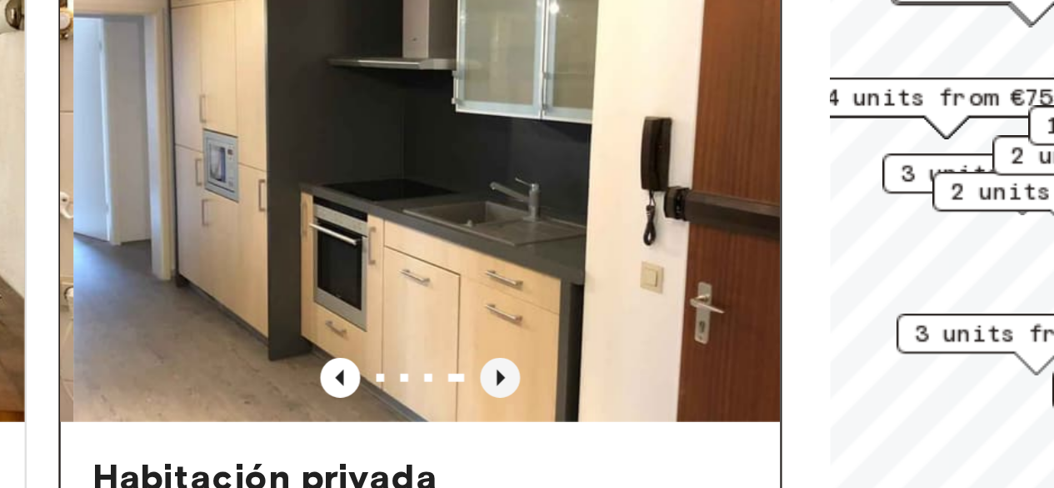
click at [511, 398] on icon "Previous image" at bounding box center [519, 390] width 17 height 17
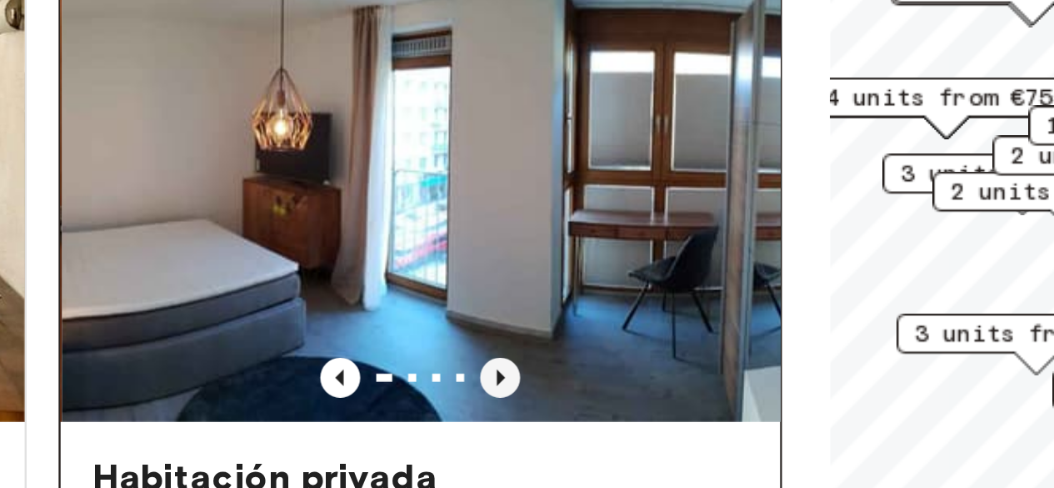
click at [511, 398] on icon "Previous image" at bounding box center [519, 390] width 17 height 17
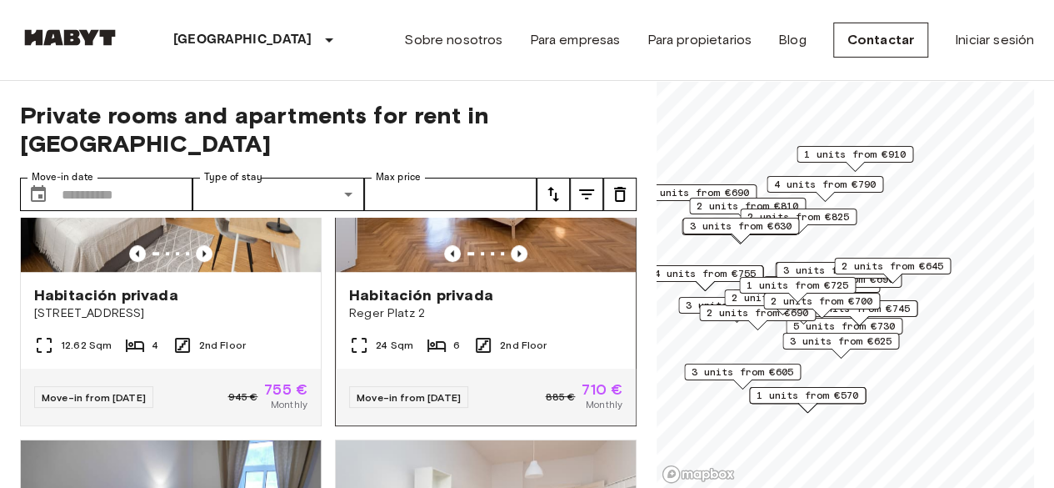
scroll to position [3732, 0]
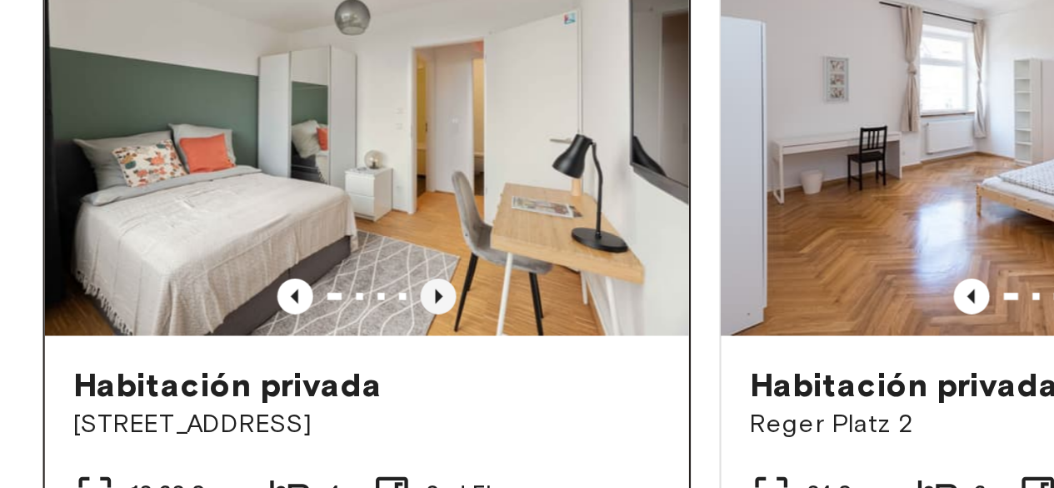
click at [196, 373] on icon "Previous image" at bounding box center [204, 365] width 17 height 17
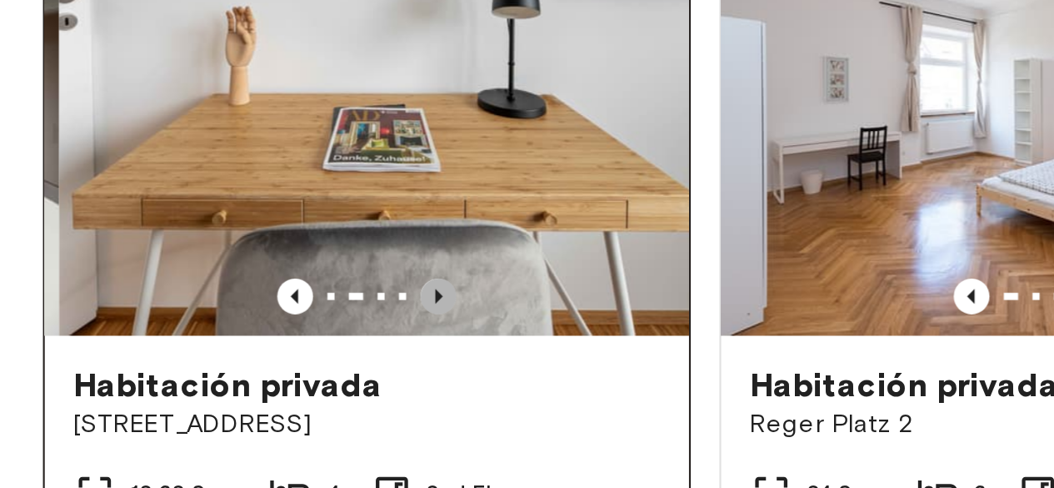
click at [198, 373] on icon "Previous image" at bounding box center [204, 365] width 17 height 17
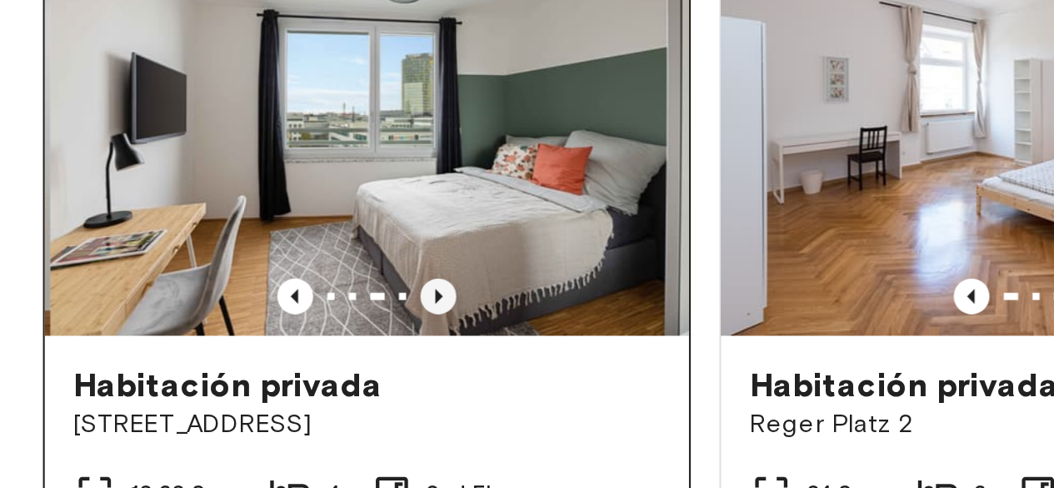
click at [198, 373] on icon "Previous image" at bounding box center [204, 365] width 17 height 17
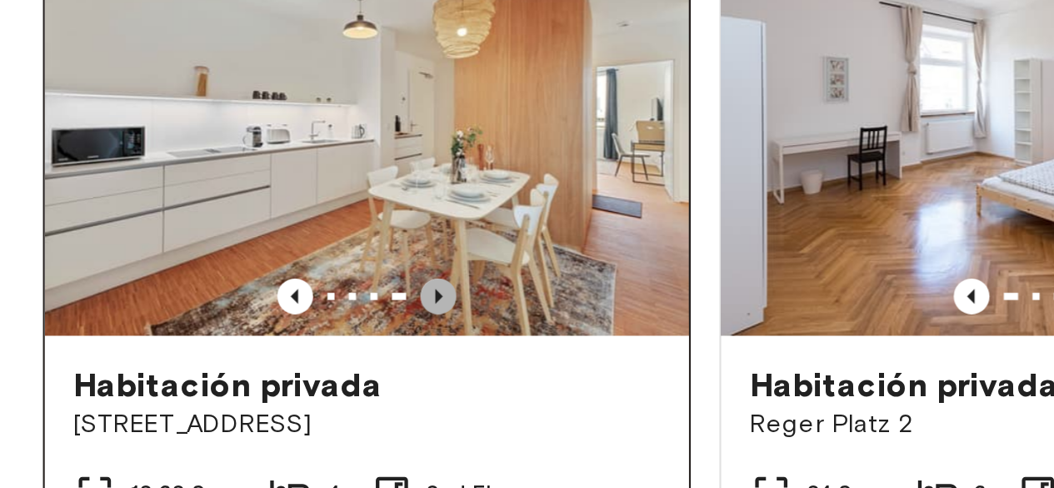
click at [198, 373] on icon "Previous image" at bounding box center [204, 365] width 17 height 17
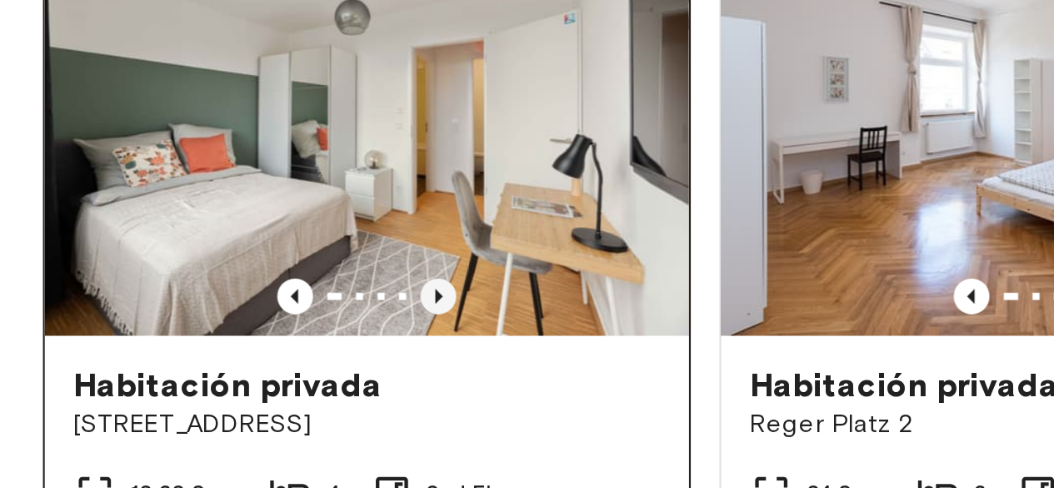
click at [198, 373] on icon "Previous image" at bounding box center [204, 365] width 17 height 17
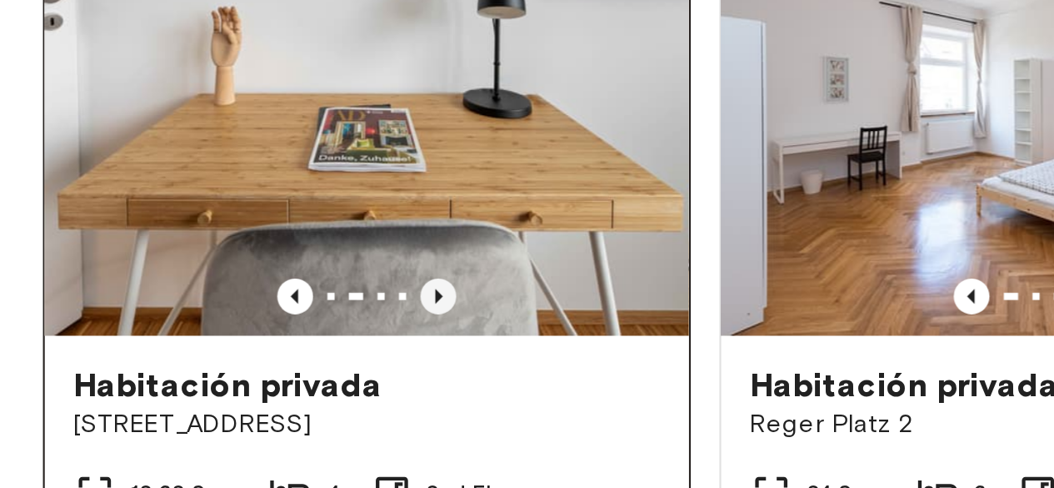
click at [202, 373] on icon "Previous image" at bounding box center [204, 365] width 17 height 17
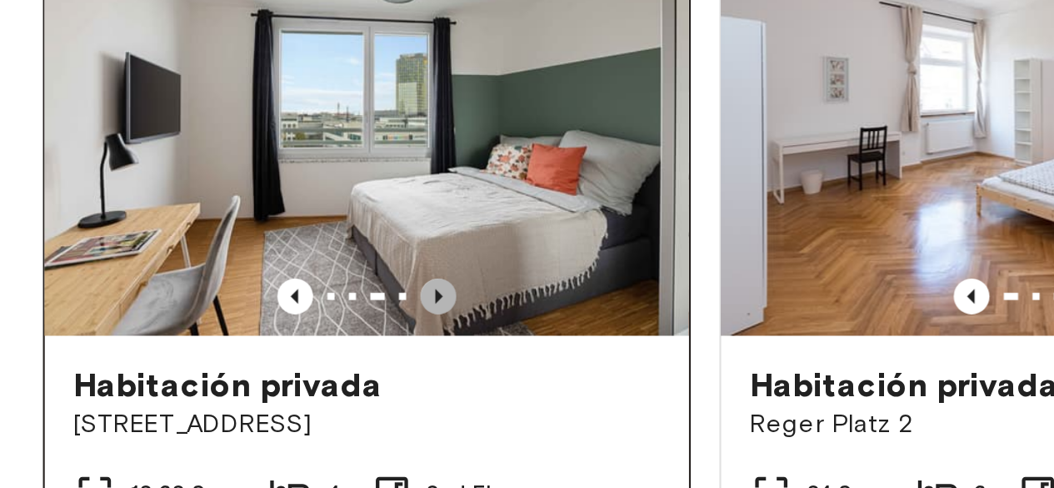
click at [202, 373] on icon "Previous image" at bounding box center [204, 365] width 17 height 17
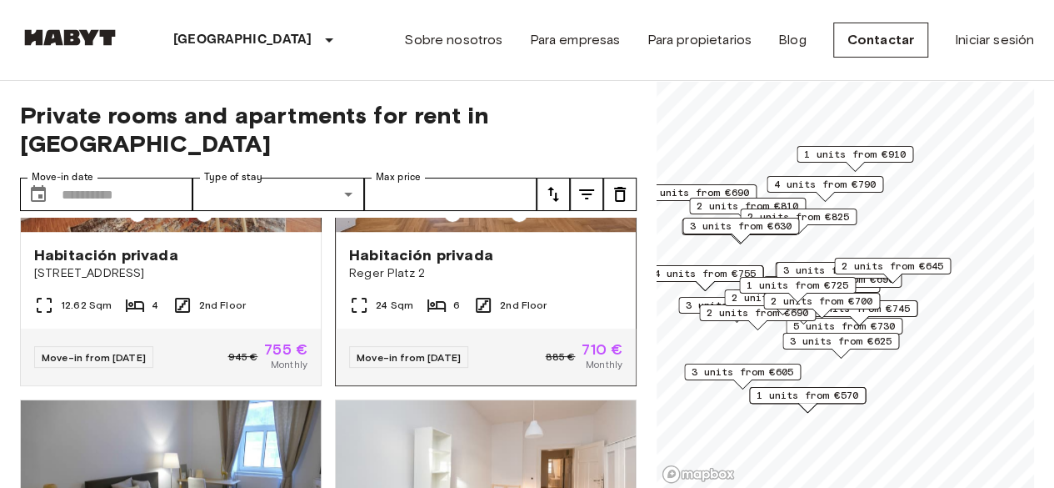
scroll to position [3927, 0]
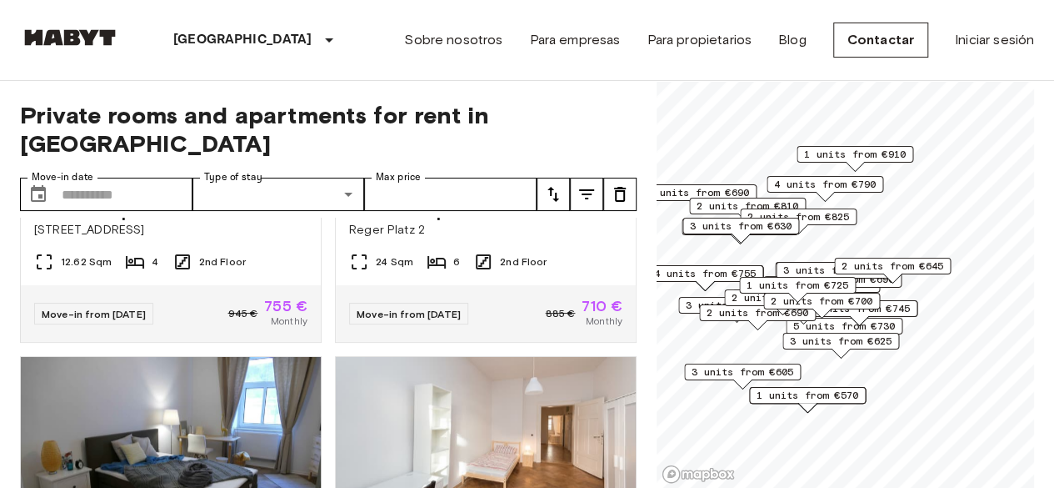
click at [16, 303] on div "Habitación privada [STREET_ADDRESS] 2nd Floor Move-in from [DATE] 945 € 755 € M…" at bounding box center [164, 158] width 315 height 368
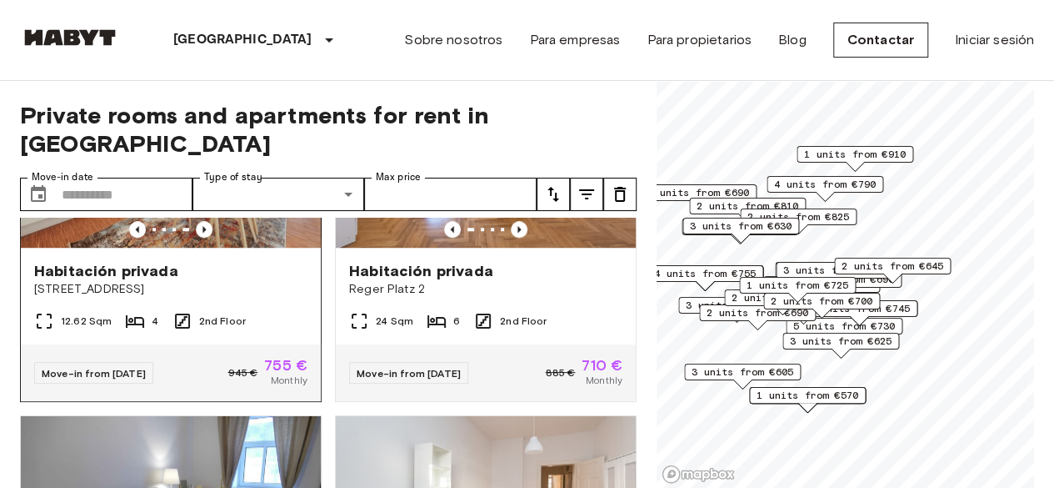
scroll to position [3868, 0]
click at [272, 297] on span "[STREET_ADDRESS]" at bounding box center [170, 288] width 273 height 17
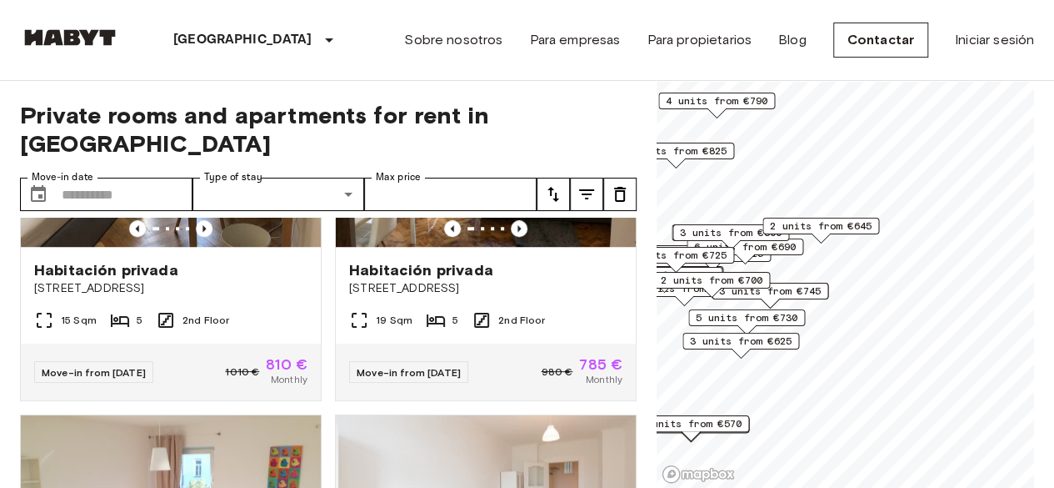
scroll to position [2738, 0]
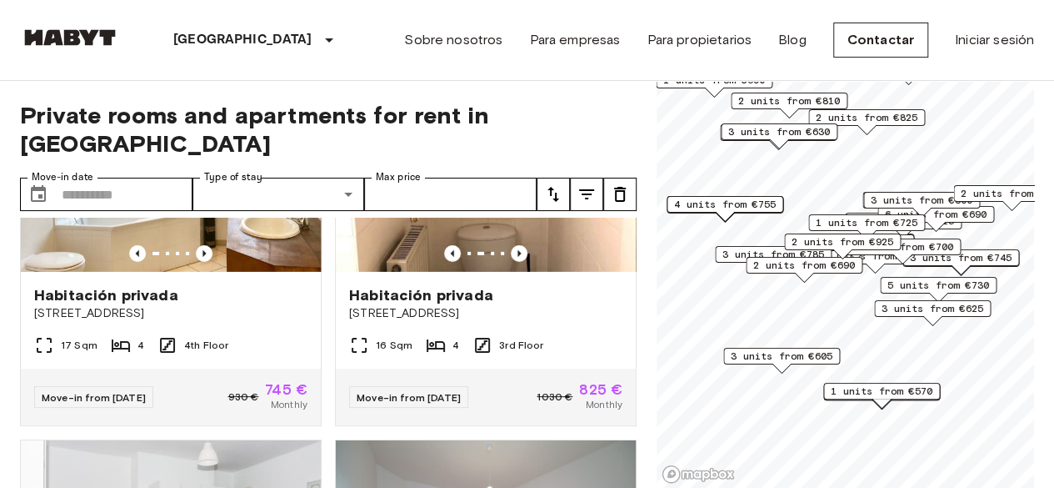
scroll to position [3868, 0]
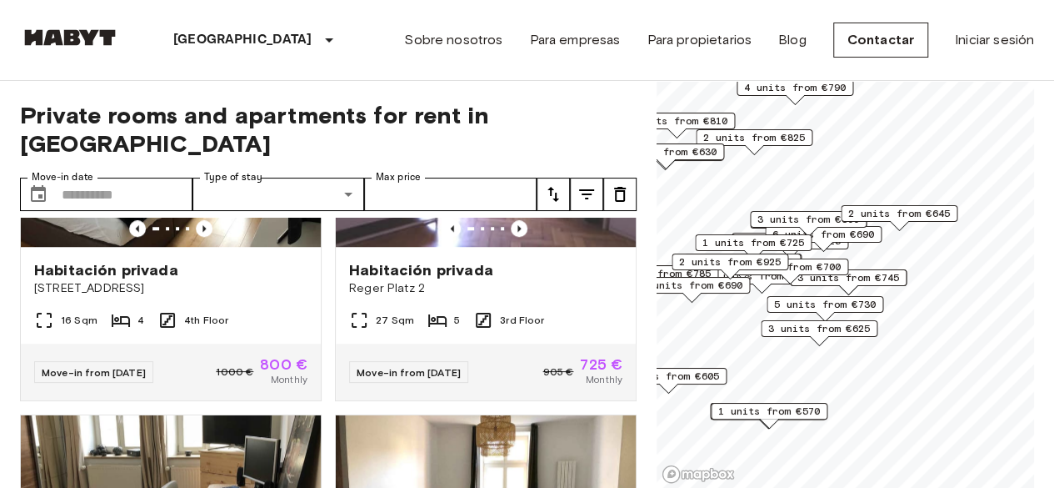
scroll to position [3115, 0]
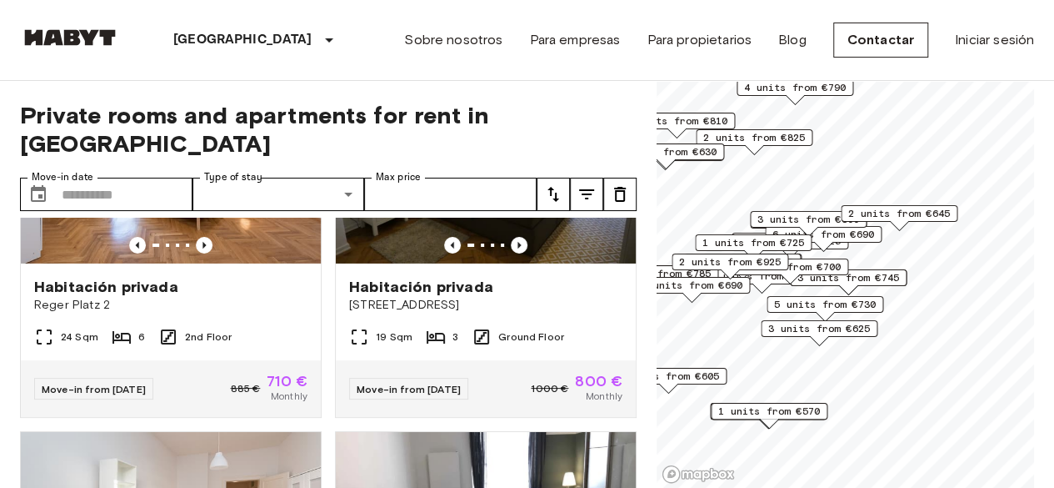
click at [628, 71] on div "Sobre nosotros Para empresas Para propietarios Blog Contactar Iniciar sesión" at bounding box center [719, 40] width 630 height 80
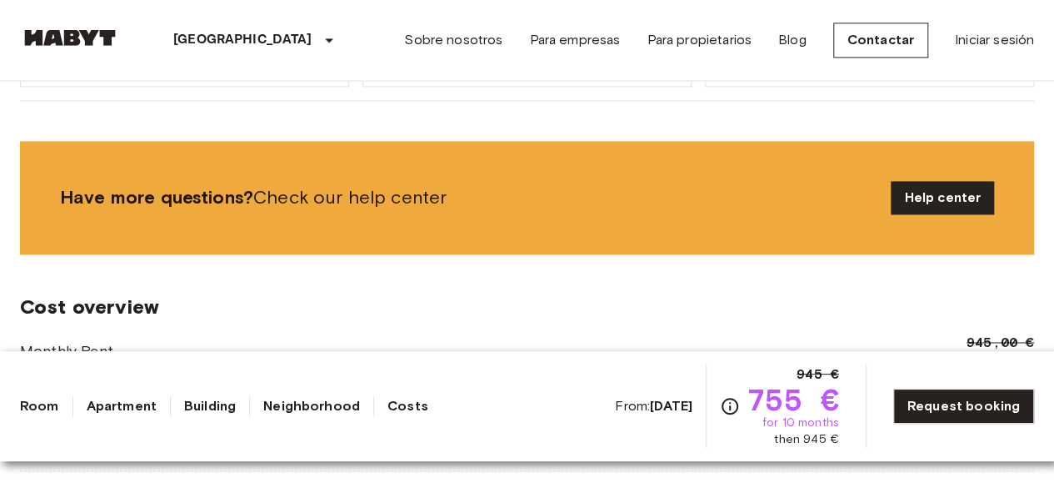
scroll to position [1046, 0]
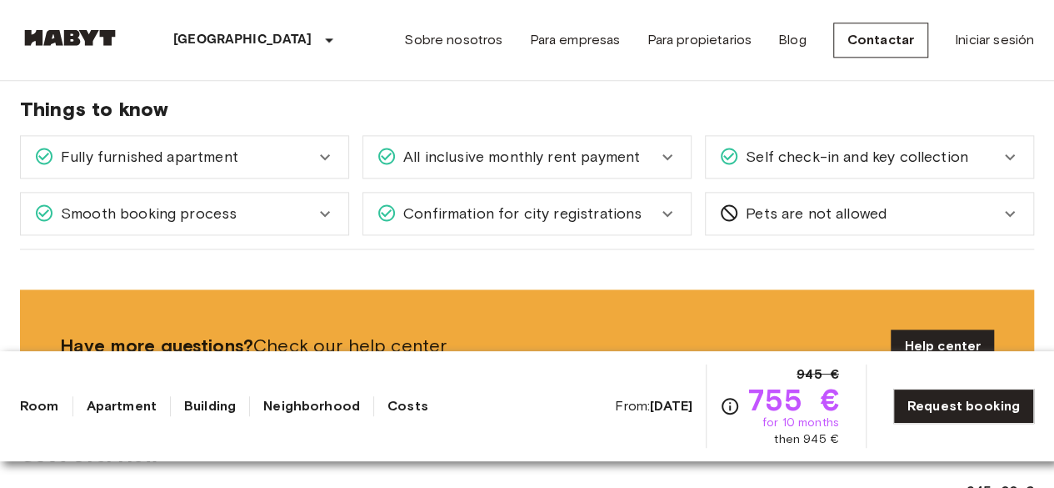
click at [671, 214] on icon at bounding box center [668, 213] width 20 height 20
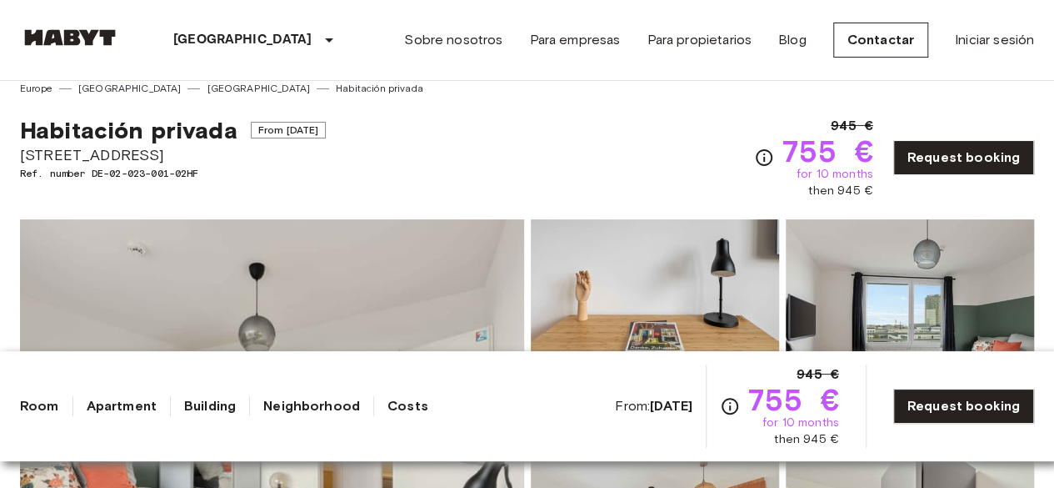
scroll to position [0, 0]
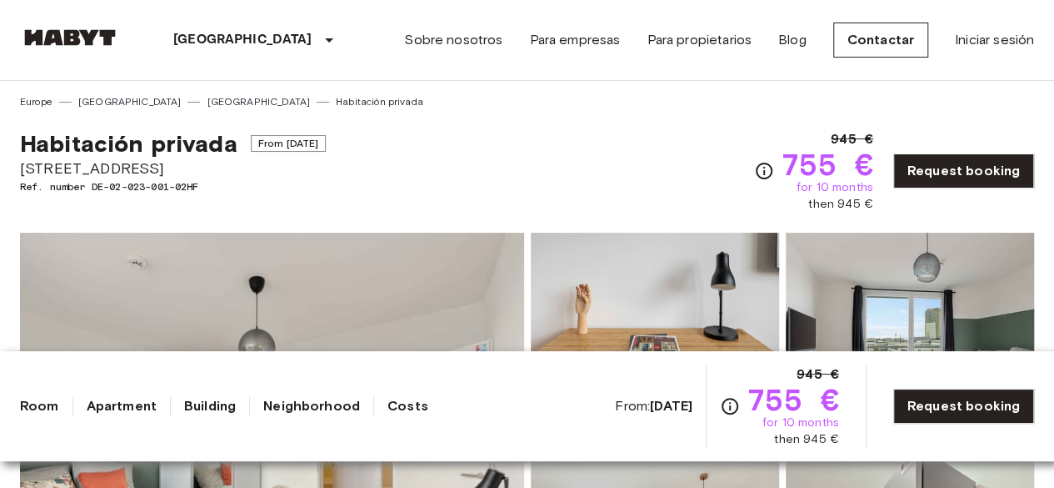
click at [83, 166] on span "[STREET_ADDRESS]" at bounding box center [173, 169] width 306 height 22
